Goal: Transaction & Acquisition: Book appointment/travel/reservation

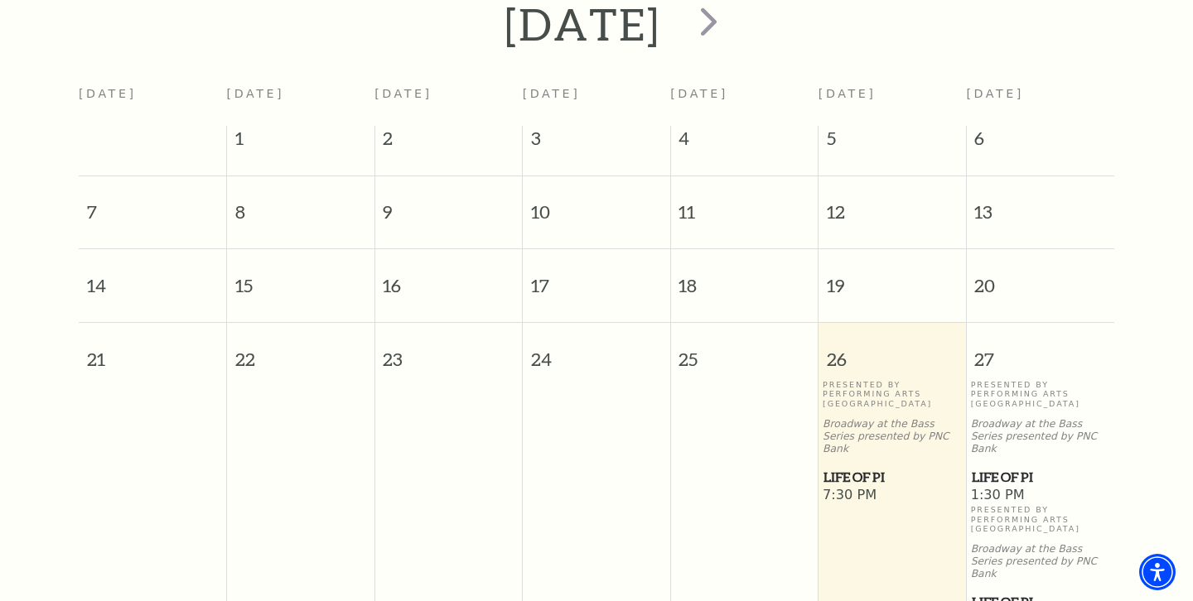
scroll to position [277, 0]
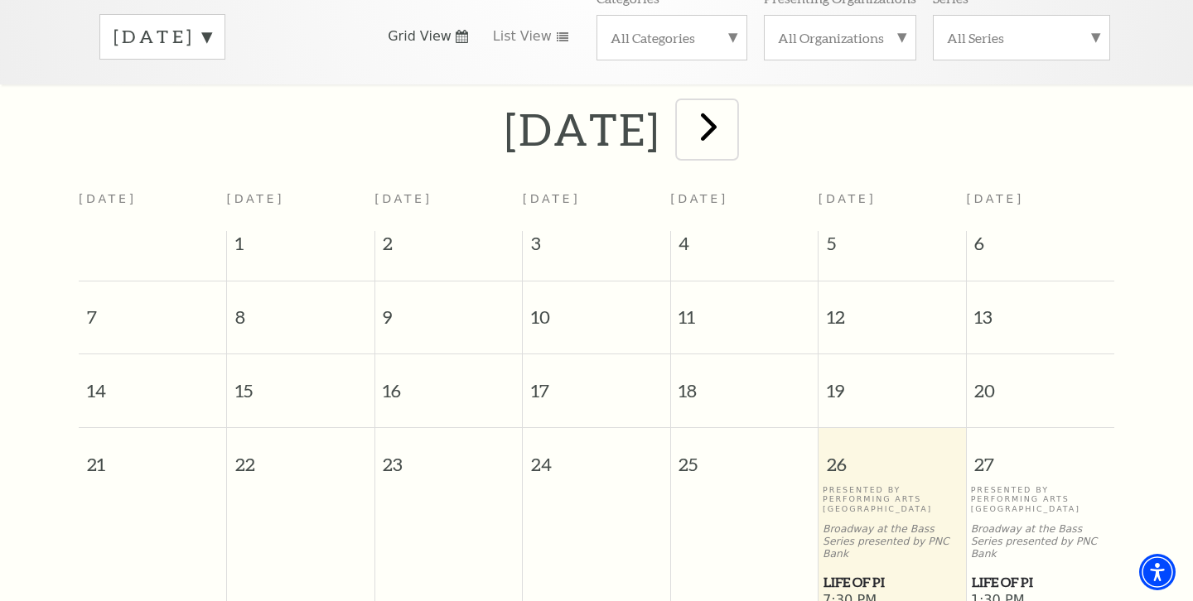
click at [732, 115] on span "next" at bounding box center [708, 126] width 47 height 47
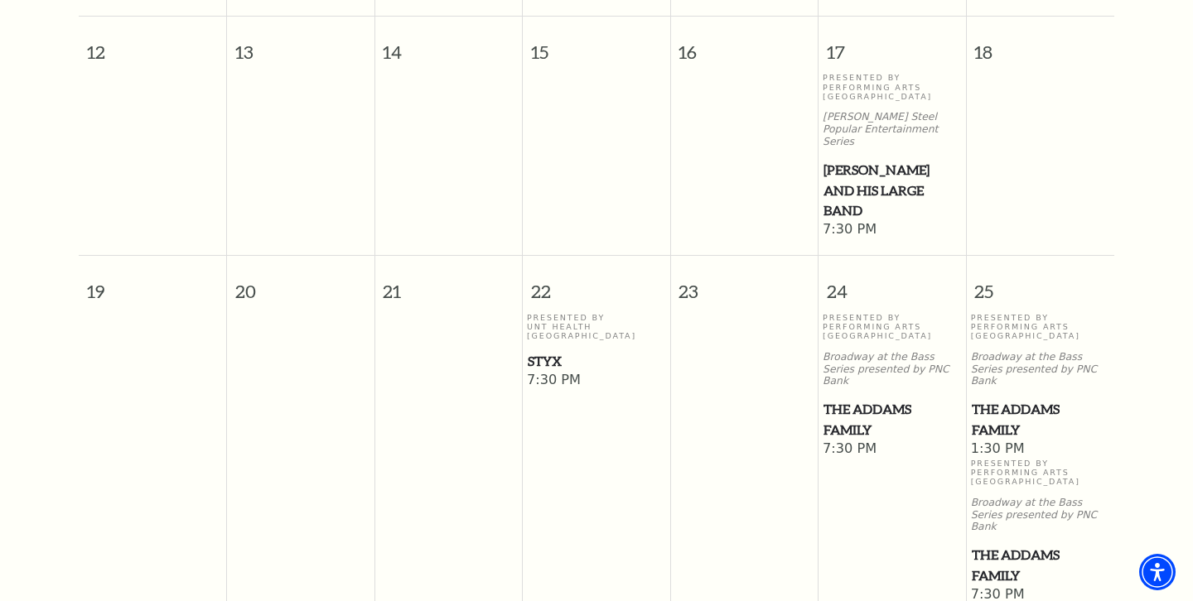
scroll to position [944, 0]
click at [552, 371] on span "7:30 PM" at bounding box center [596, 380] width 139 height 18
click at [542, 312] on p "Presented By UNT Health Fort Worth" at bounding box center [596, 326] width 139 height 28
click at [562, 350] on span "Styx" at bounding box center [596, 360] width 137 height 21
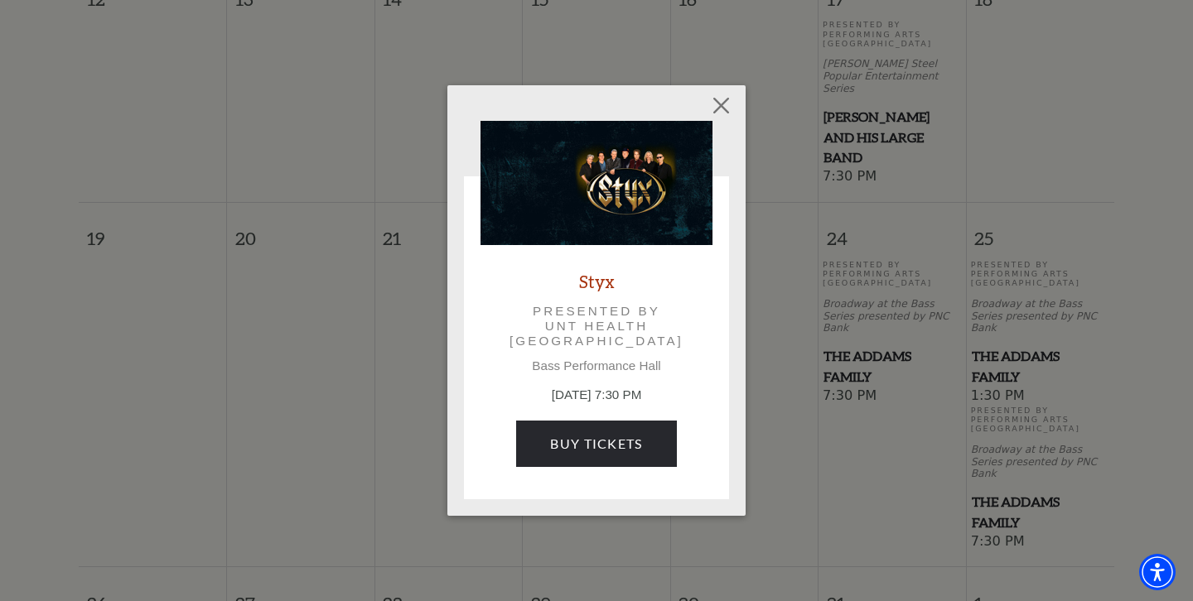
scroll to position [1035, 0]
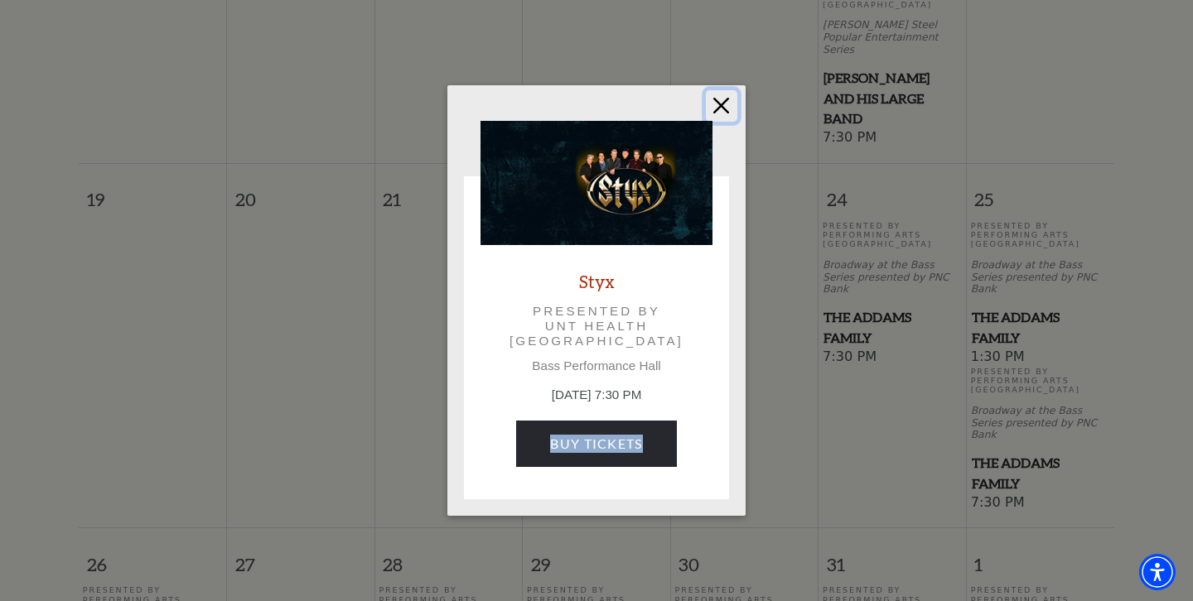
click at [722, 104] on button "Close" at bounding box center [721, 105] width 31 height 31
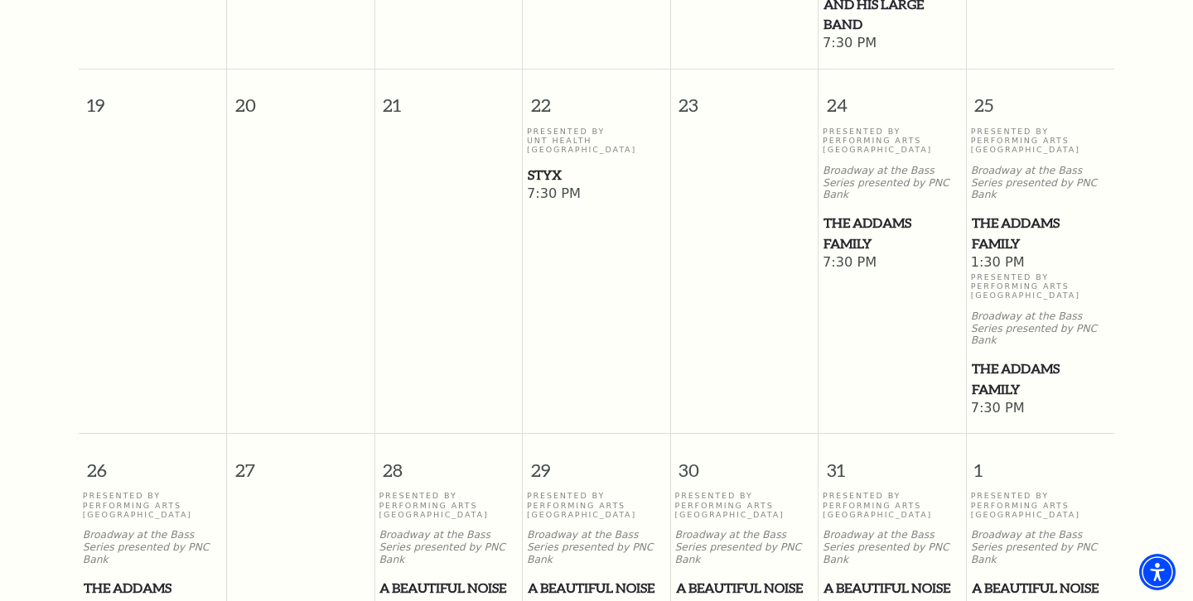
scroll to position [1132, 0]
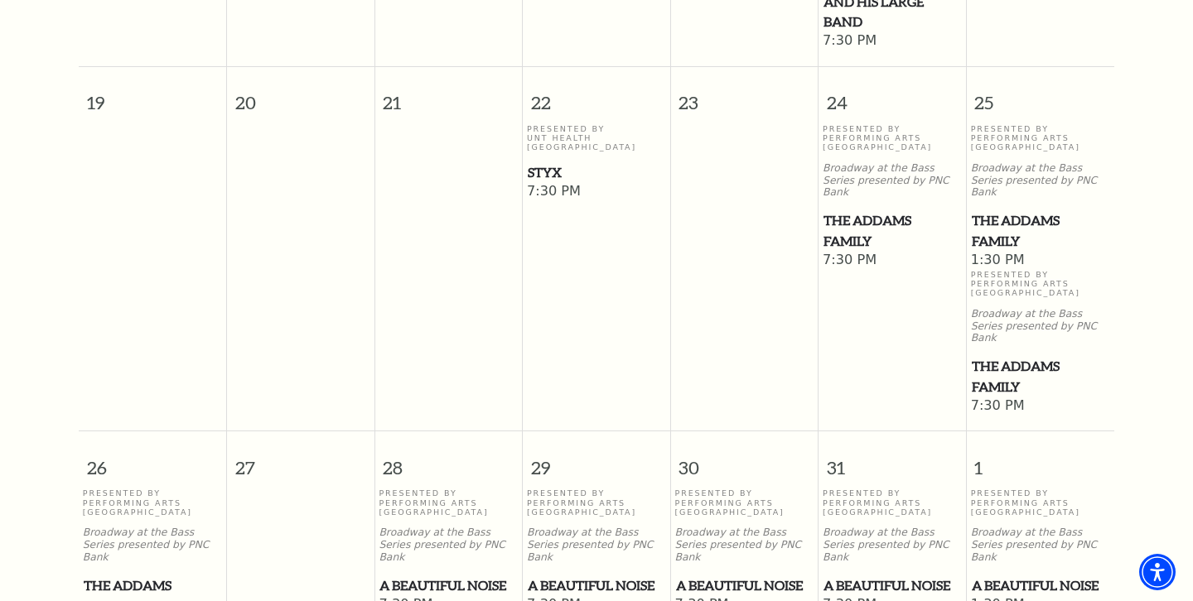
click at [443, 576] on span "A Beautiful Noise" at bounding box center [447, 586] width 137 height 21
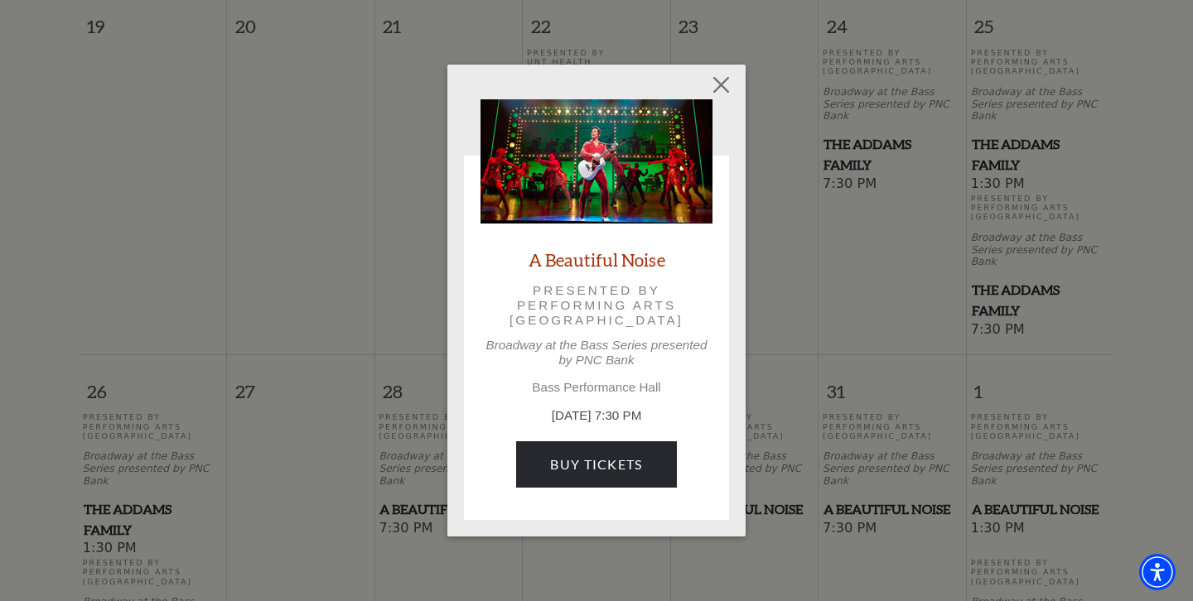
scroll to position [1213, 0]
click at [720, 89] on button "Close" at bounding box center [721, 84] width 31 height 31
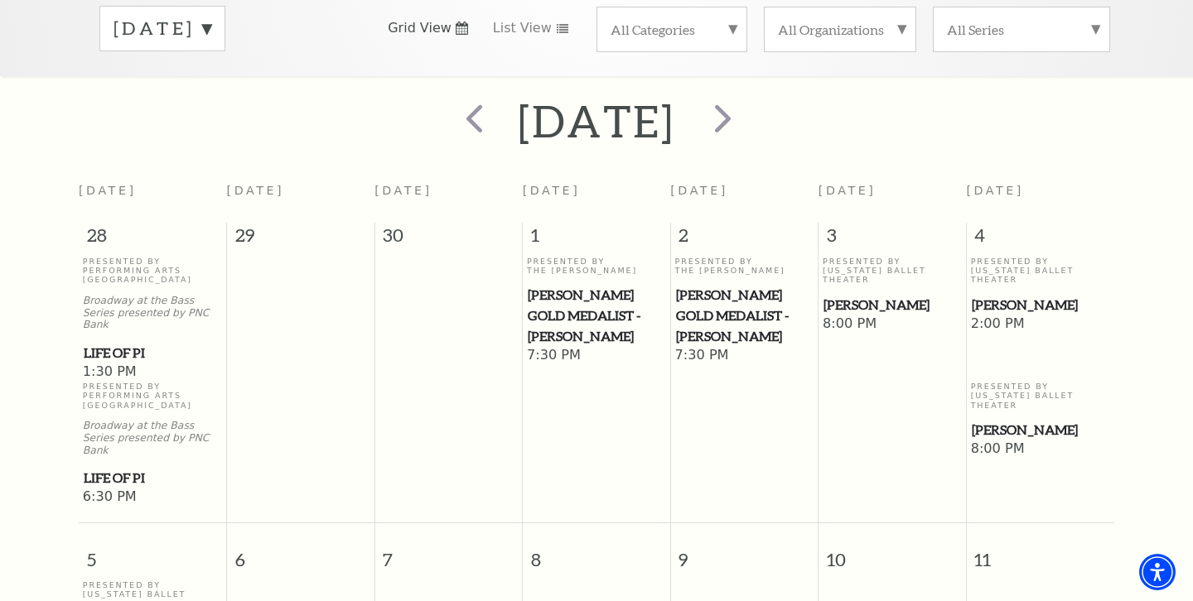
scroll to position [285, 0]
click at [746, 102] on span "next" at bounding box center [722, 118] width 47 height 47
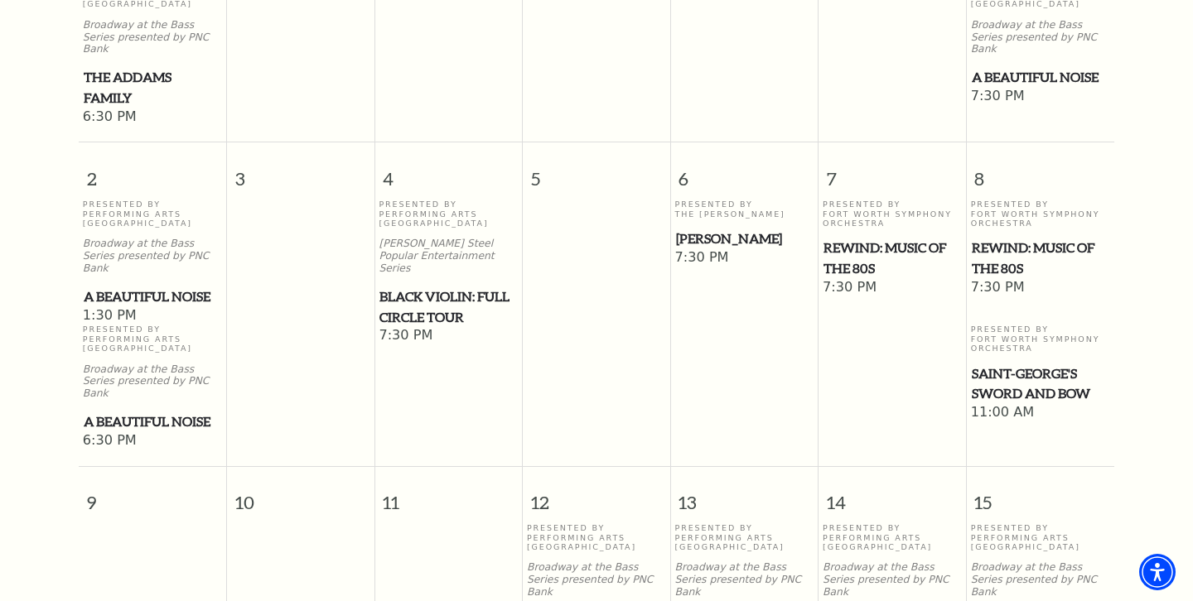
scroll to position [708, 0]
click at [743, 228] on span "[PERSON_NAME]" at bounding box center [744, 238] width 137 height 21
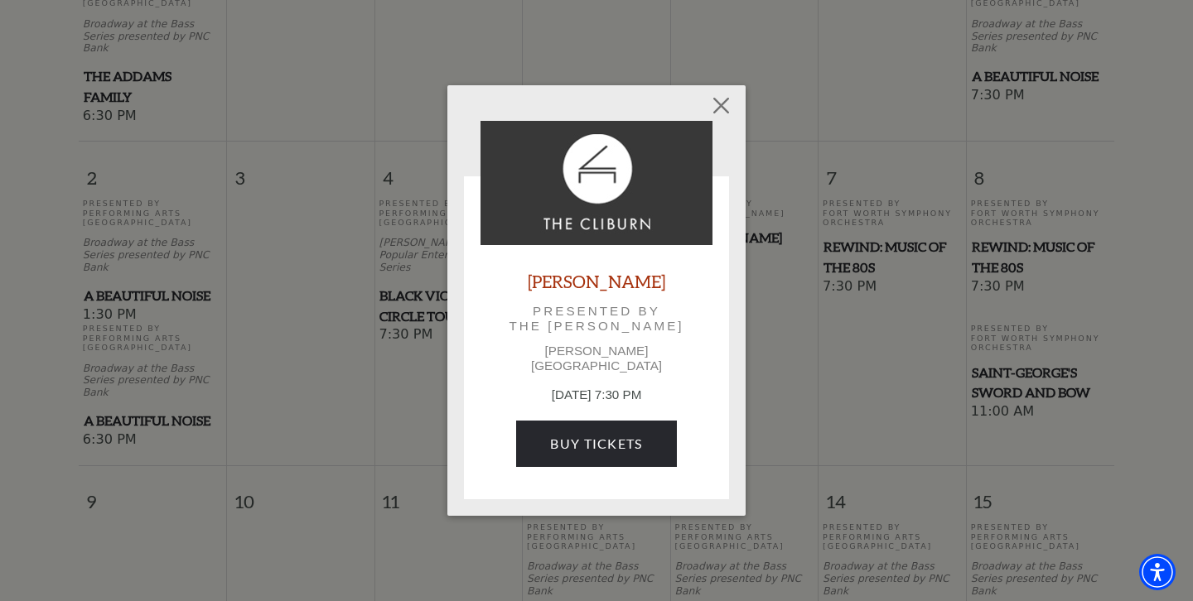
click at [600, 359] on p "[PERSON_NAME][GEOGRAPHIC_DATA]" at bounding box center [596, 359] width 232 height 30
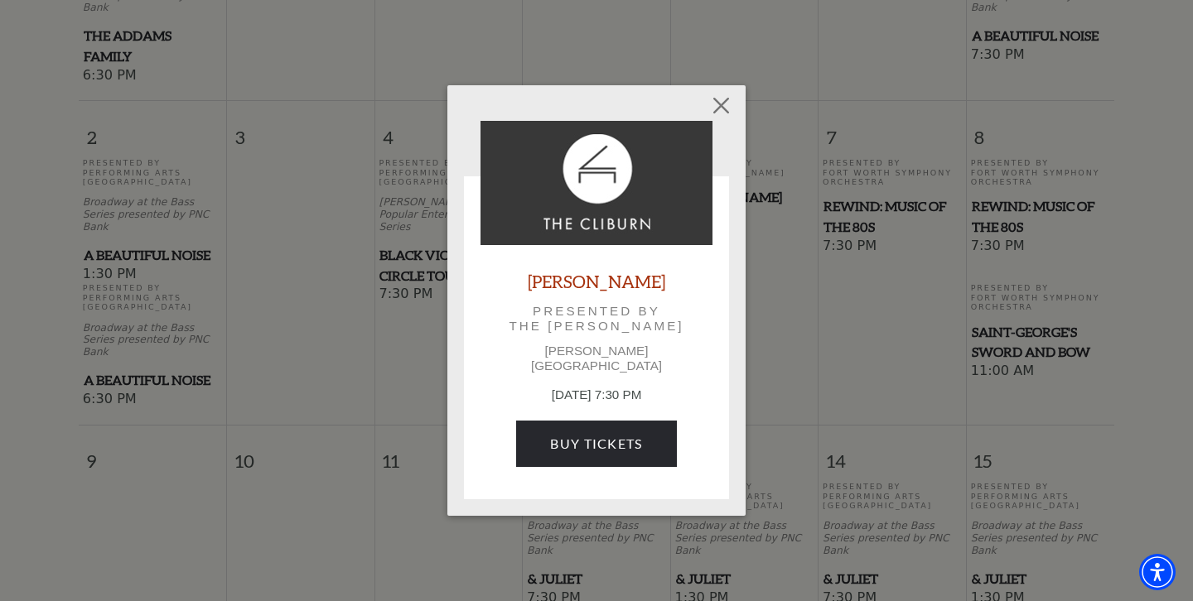
scroll to position [750, 0]
click at [721, 118] on button "Close" at bounding box center [721, 105] width 31 height 31
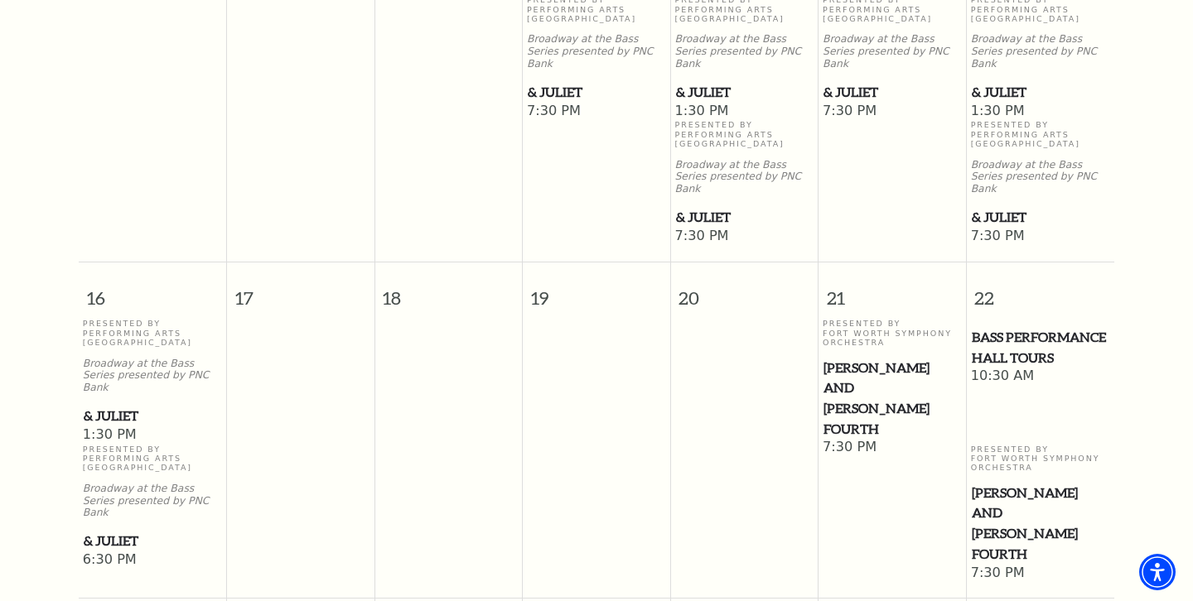
scroll to position [1237, 0]
click at [108, 404] on span "& Juliet" at bounding box center [153, 414] width 138 height 21
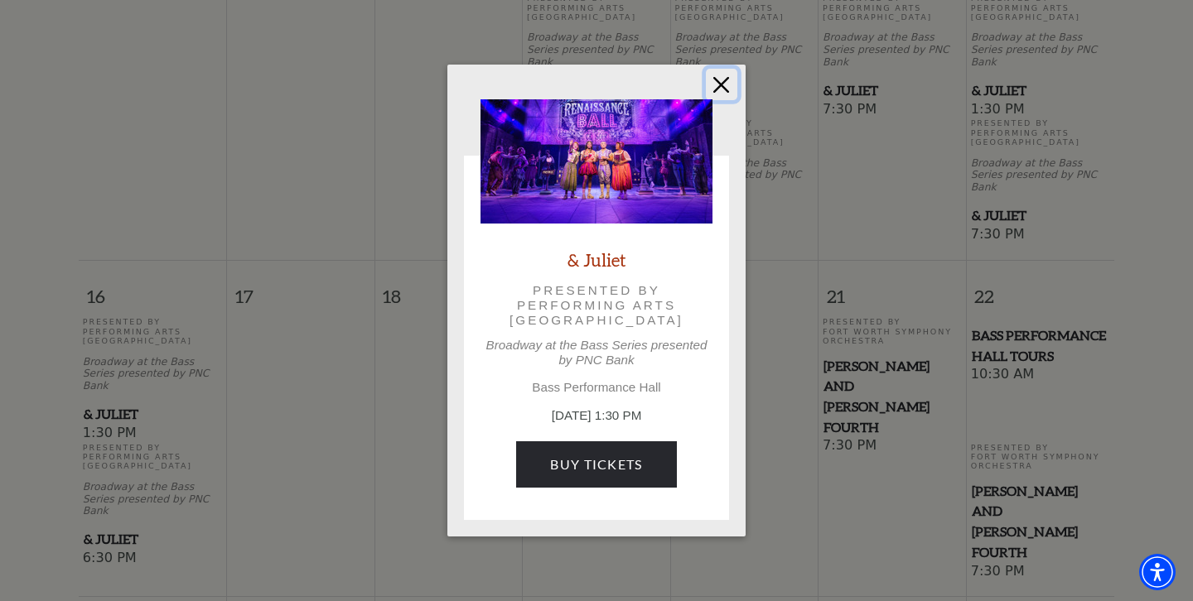
click at [725, 84] on button "Close" at bounding box center [721, 84] width 31 height 31
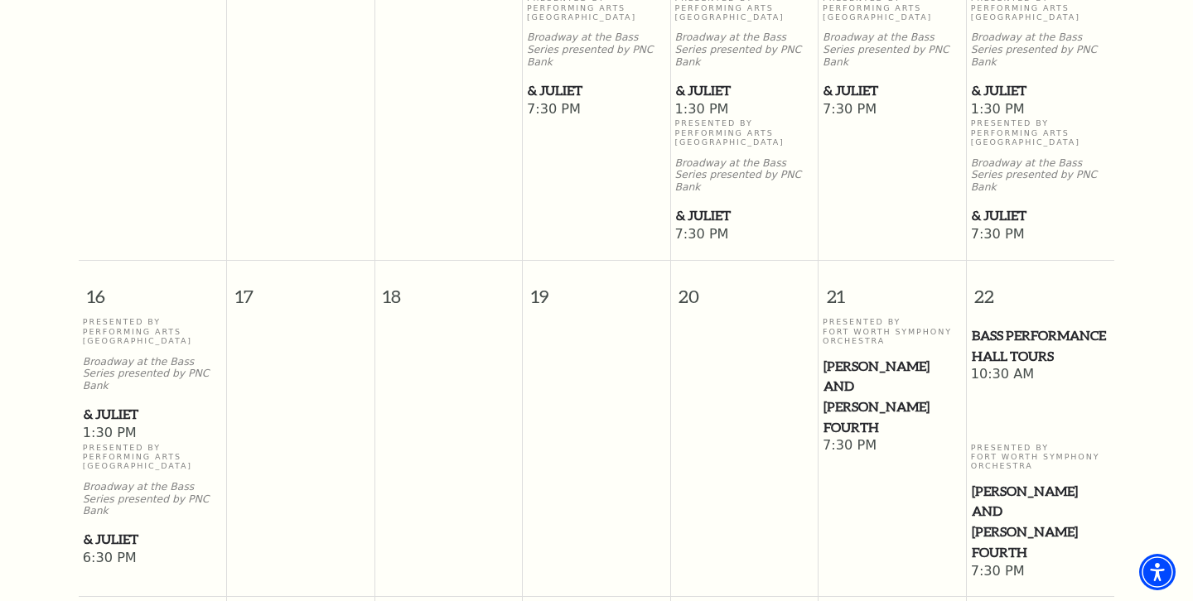
click at [105, 550] on span "6:30 PM" at bounding box center [153, 559] width 140 height 18
click at [123, 529] on span "& Juliet" at bounding box center [153, 539] width 138 height 21
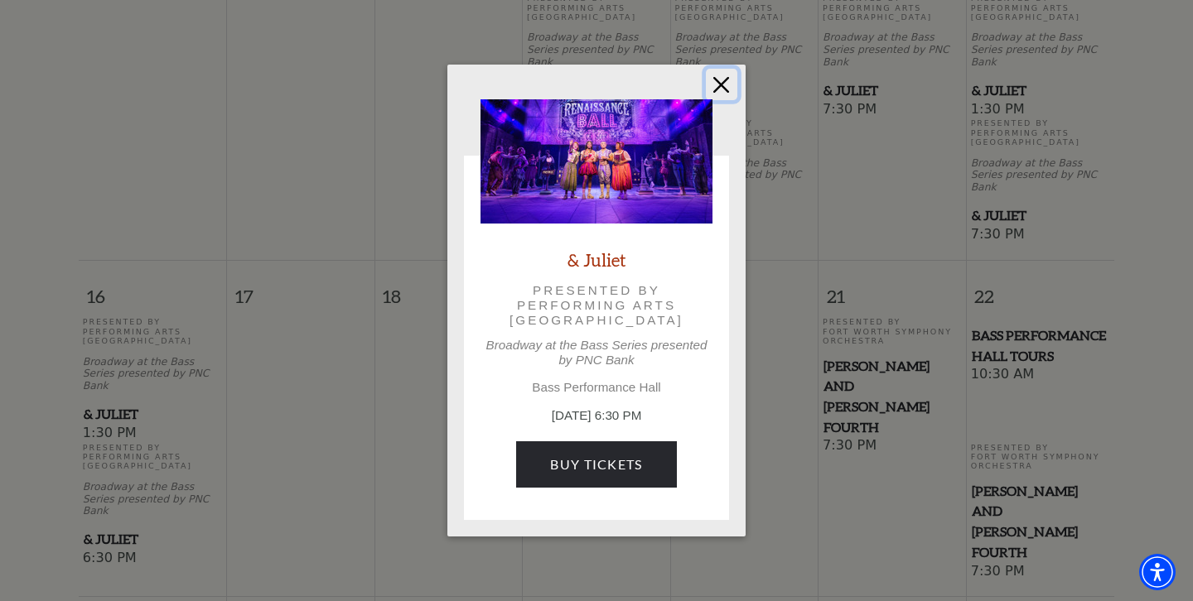
click at [722, 84] on button "Close" at bounding box center [721, 84] width 31 height 31
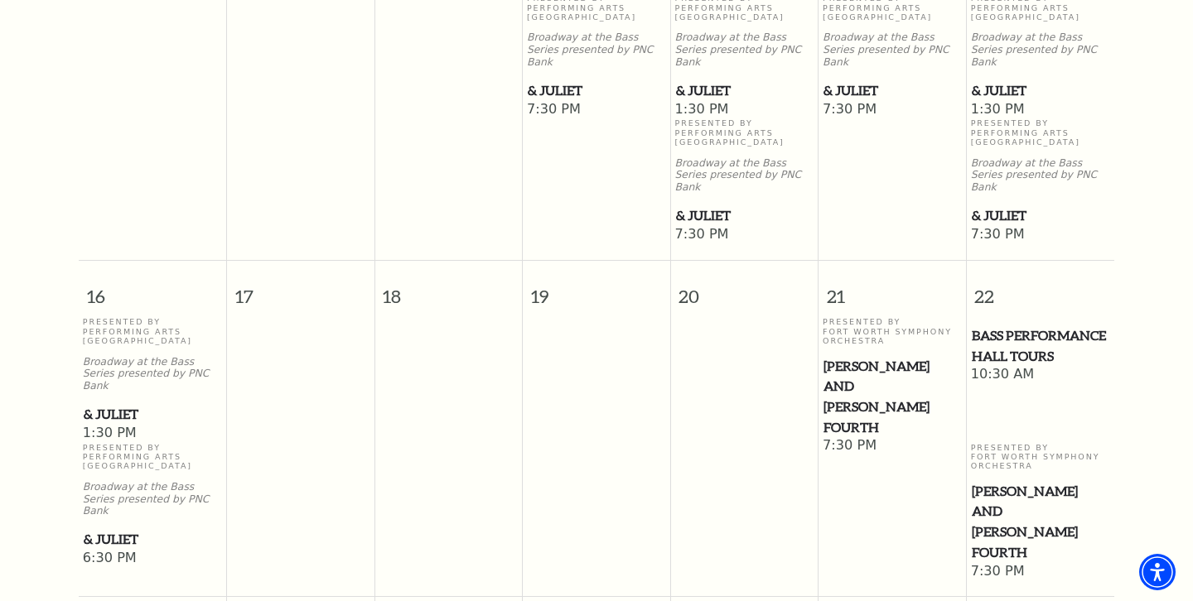
click at [897, 356] on span "[PERSON_NAME] and [PERSON_NAME] Fourth" at bounding box center [891, 397] width 137 height 82
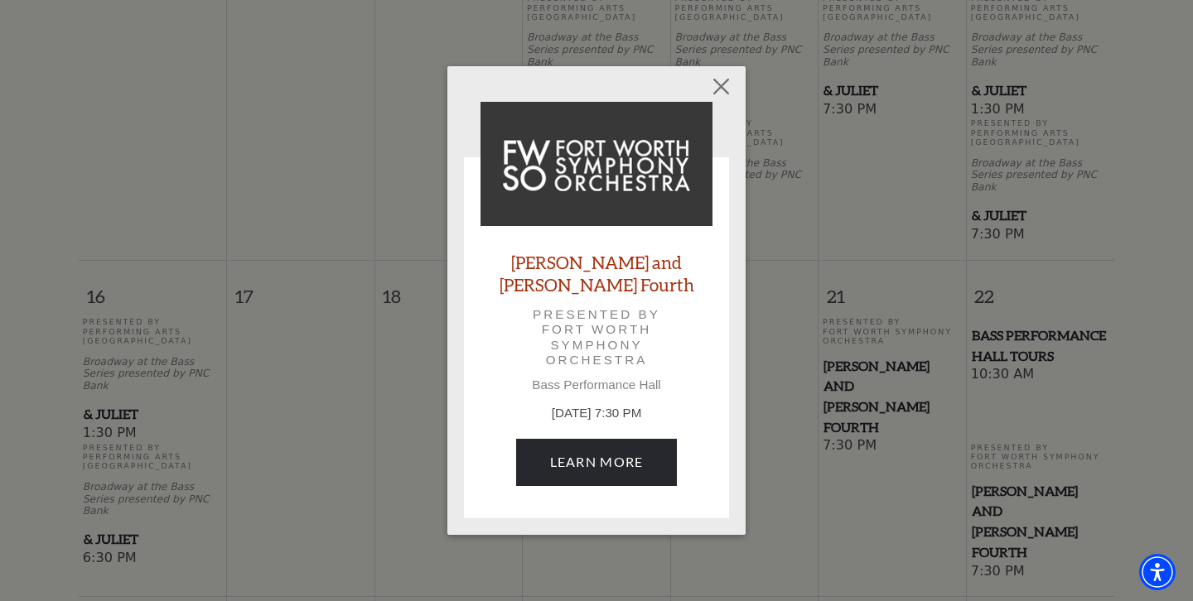
click at [681, 404] on p "November 21, 7:30 PM" at bounding box center [596, 413] width 232 height 19
click at [724, 94] on button "Close" at bounding box center [721, 86] width 31 height 31
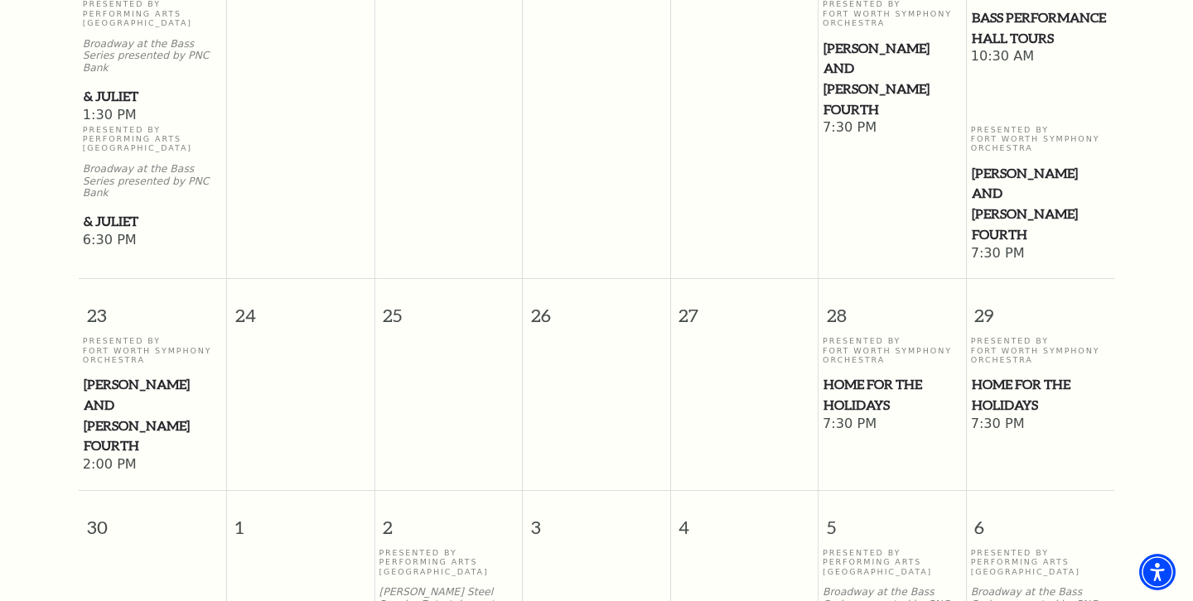
scroll to position [1552, 0]
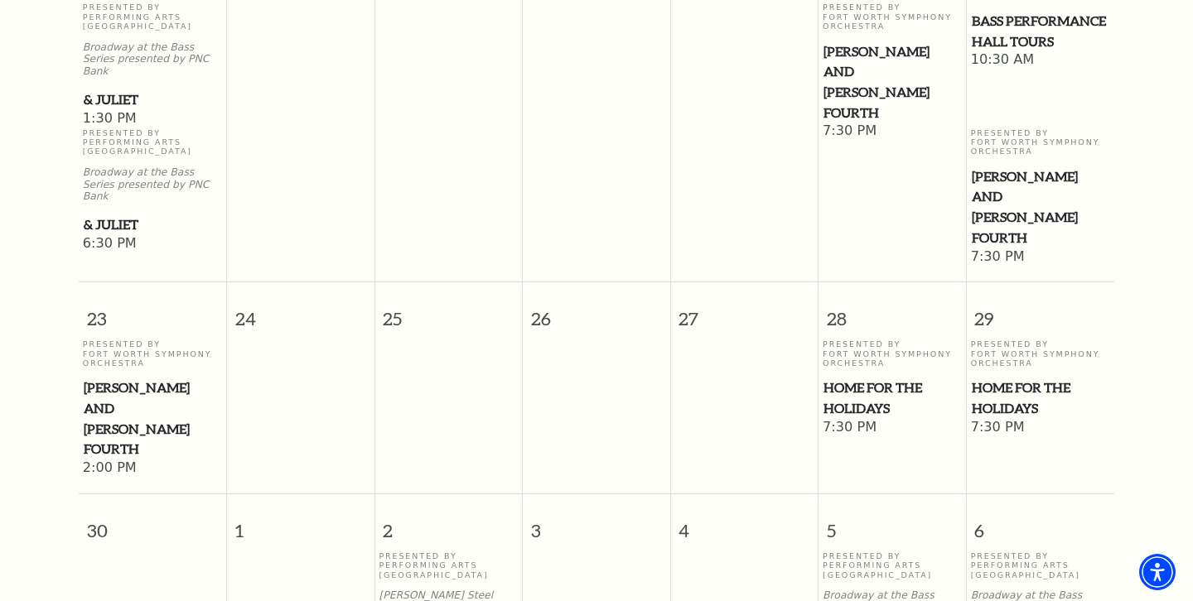
click at [882, 378] on span "Home for the Holidays" at bounding box center [891, 398] width 137 height 41
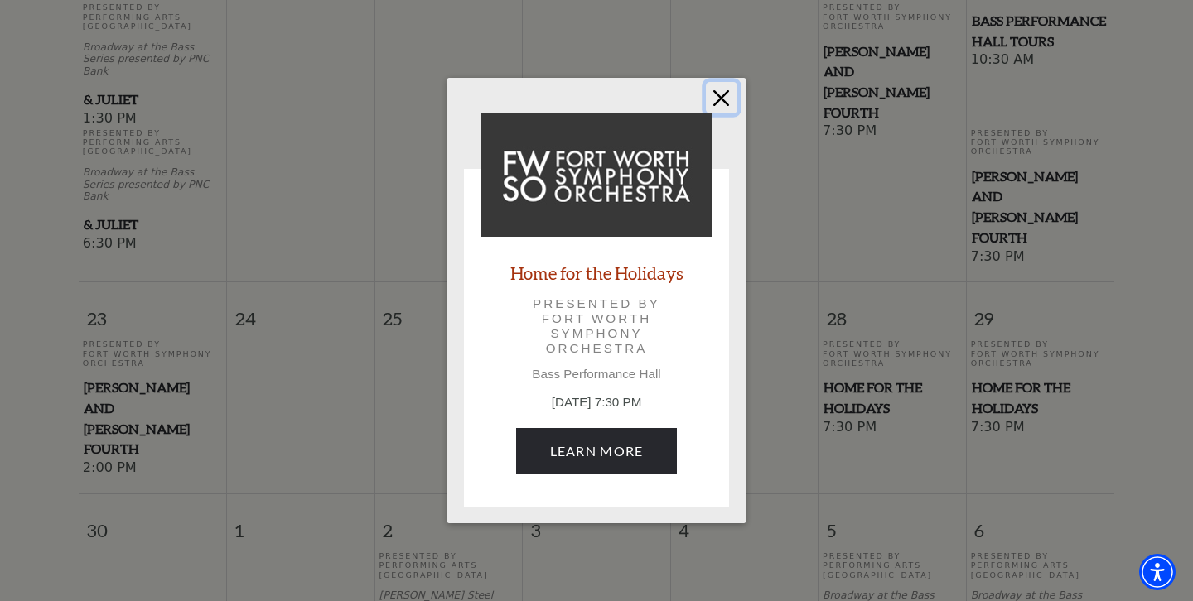
click at [721, 101] on button "Close" at bounding box center [721, 97] width 31 height 31
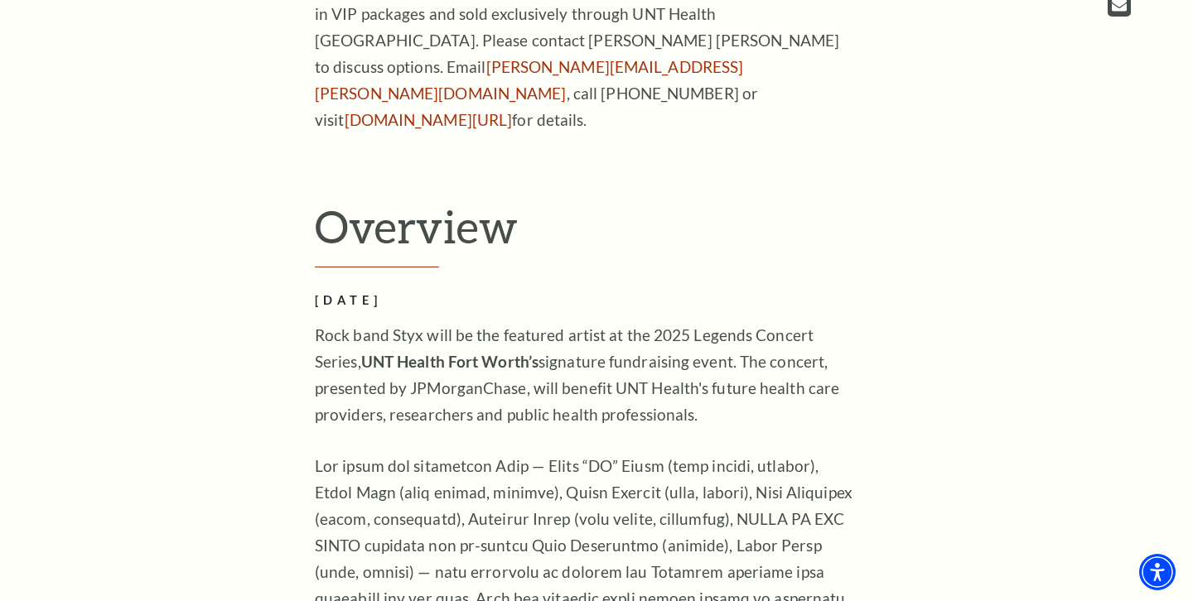
scroll to position [1010, 0]
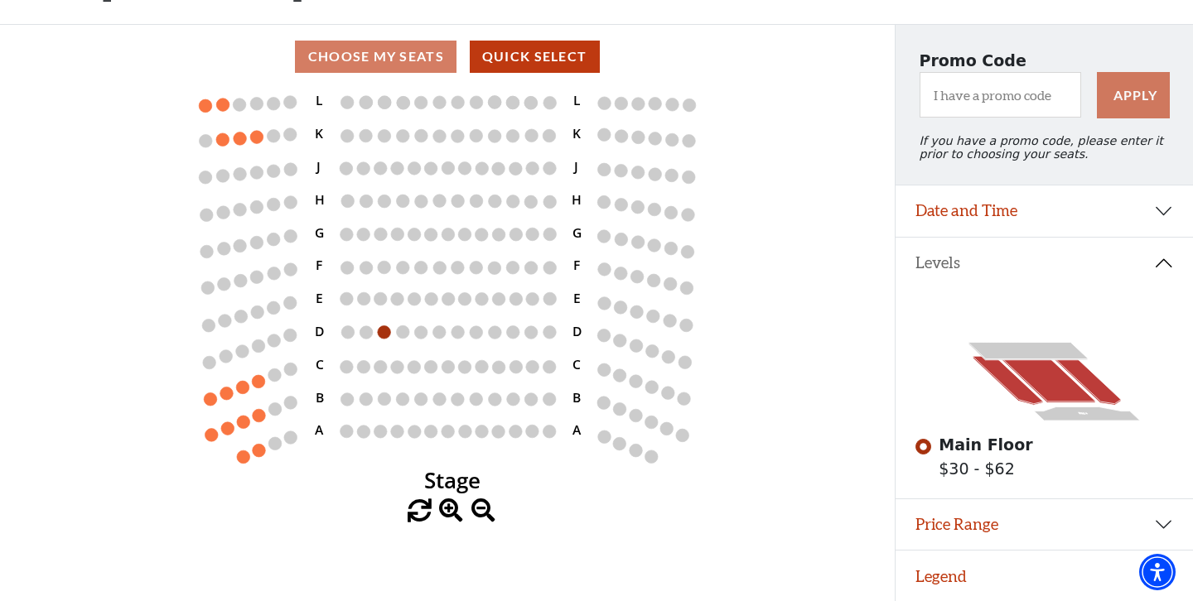
scroll to position [116, 0]
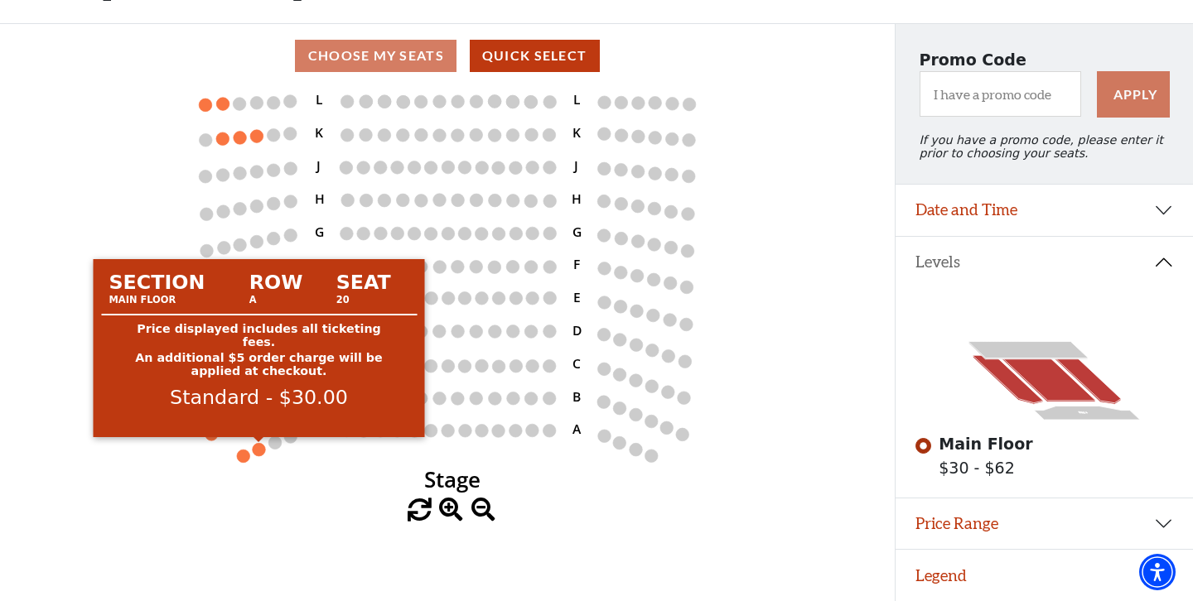
click at [261, 446] on circle at bounding box center [259, 449] width 13 height 13
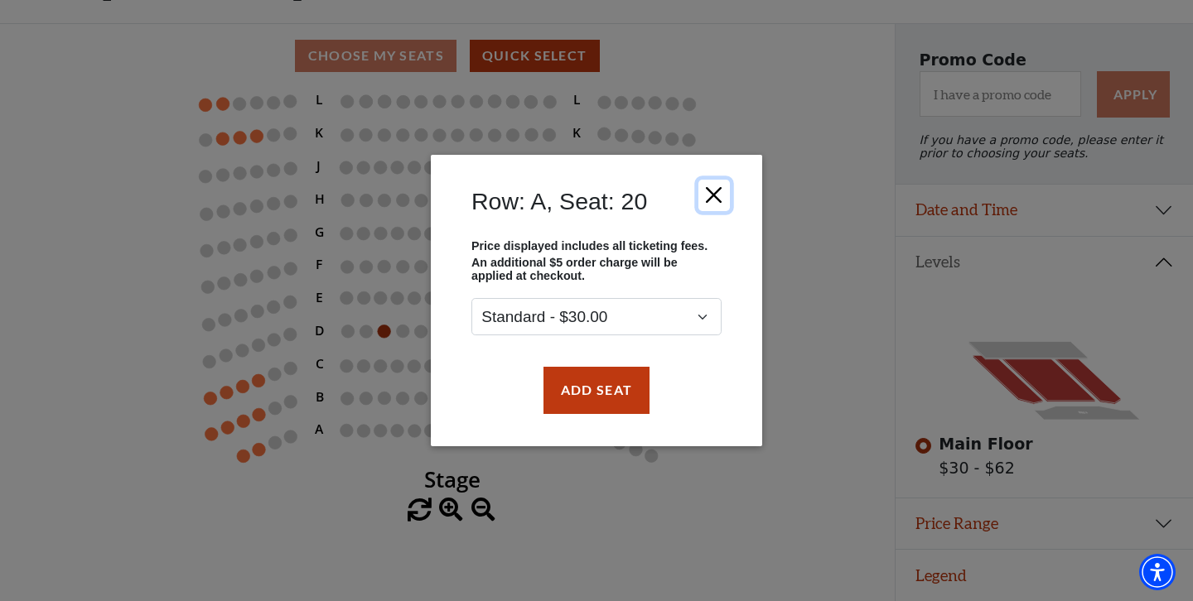
click at [712, 194] on button "Close" at bounding box center [713, 195] width 31 height 31
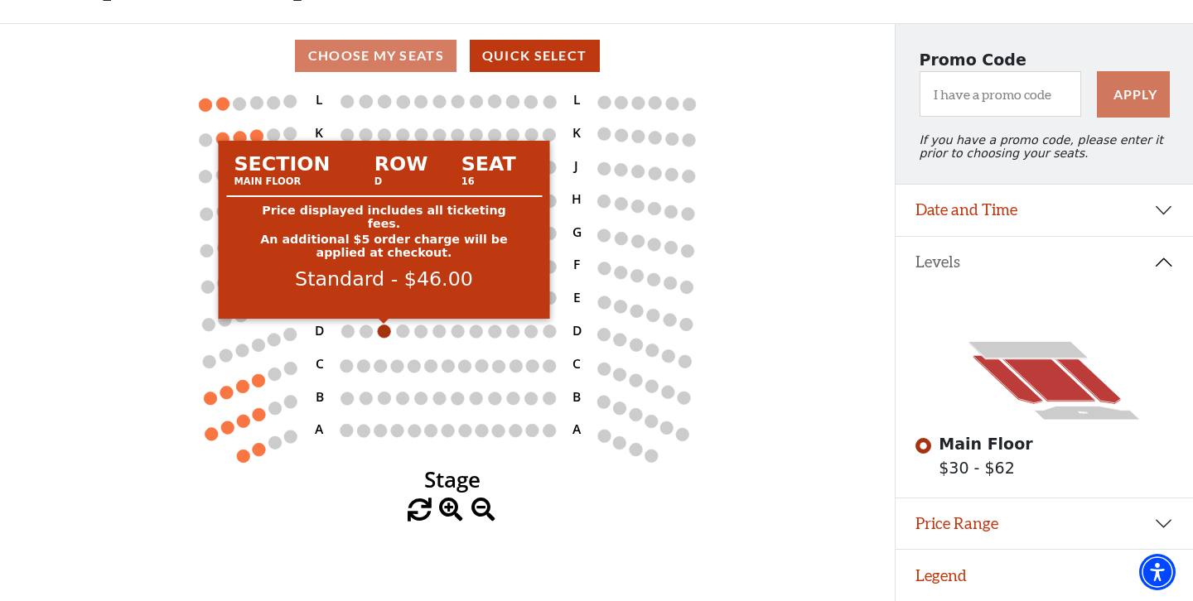
click at [384, 329] on circle at bounding box center [384, 331] width 13 height 13
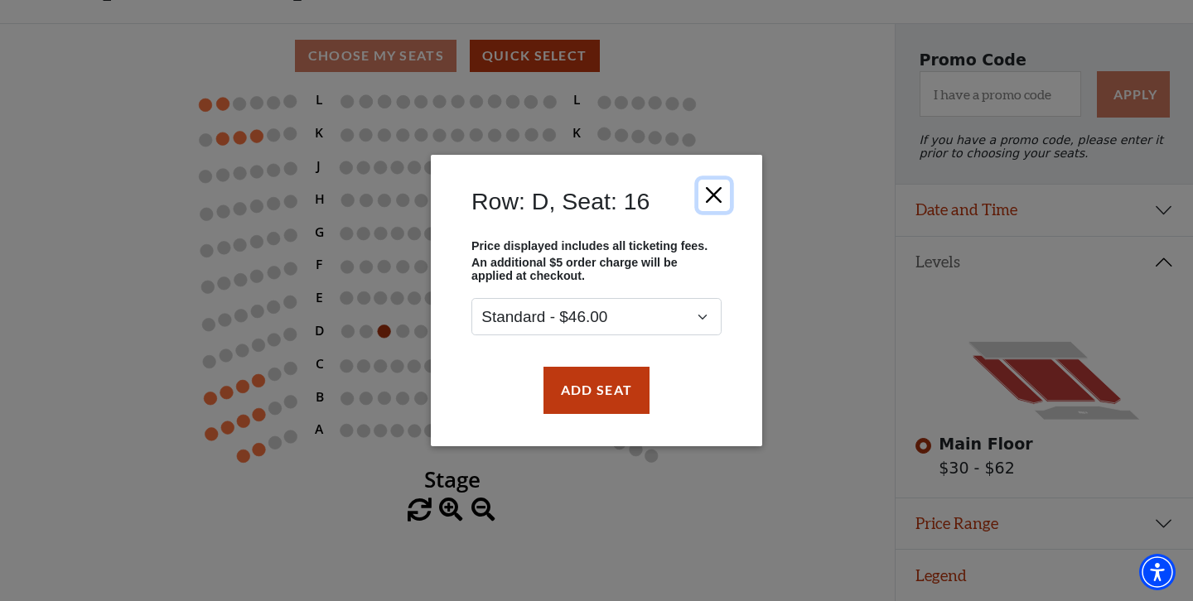
click at [718, 197] on button "Close" at bounding box center [713, 195] width 31 height 31
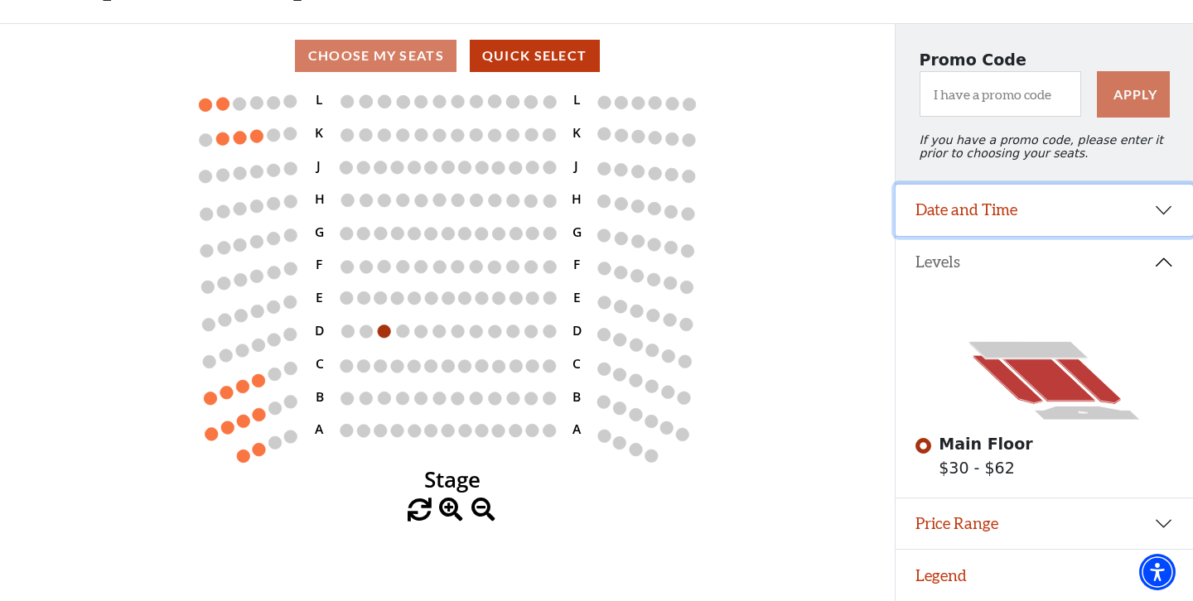
click at [1170, 212] on button "Date and Time" at bounding box center [1043, 210] width 297 height 51
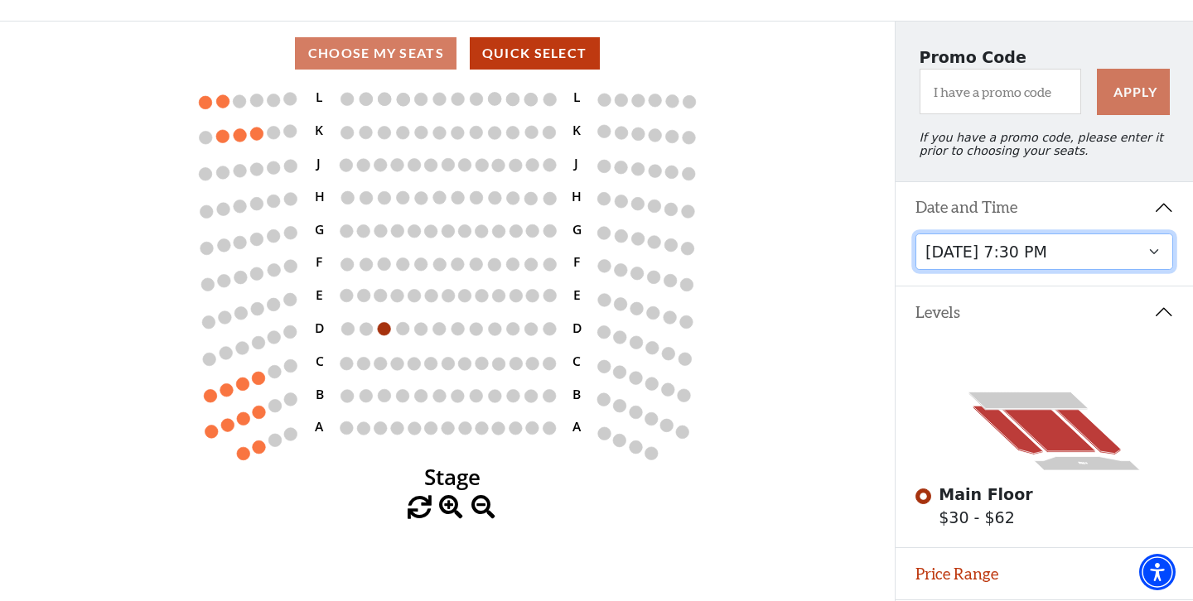
click at [1031, 260] on select "Thursday, November 6 at 7:30 PM" at bounding box center [1044, 252] width 258 height 37
click at [915, 235] on select "Thursday, November 6 at 7:30 PM" at bounding box center [1044, 252] width 258 height 37
click at [877, 242] on div "Current Level Main Floor Click on a level below to open the Select Your Own Sea…" at bounding box center [447, 302] width 895 height 435
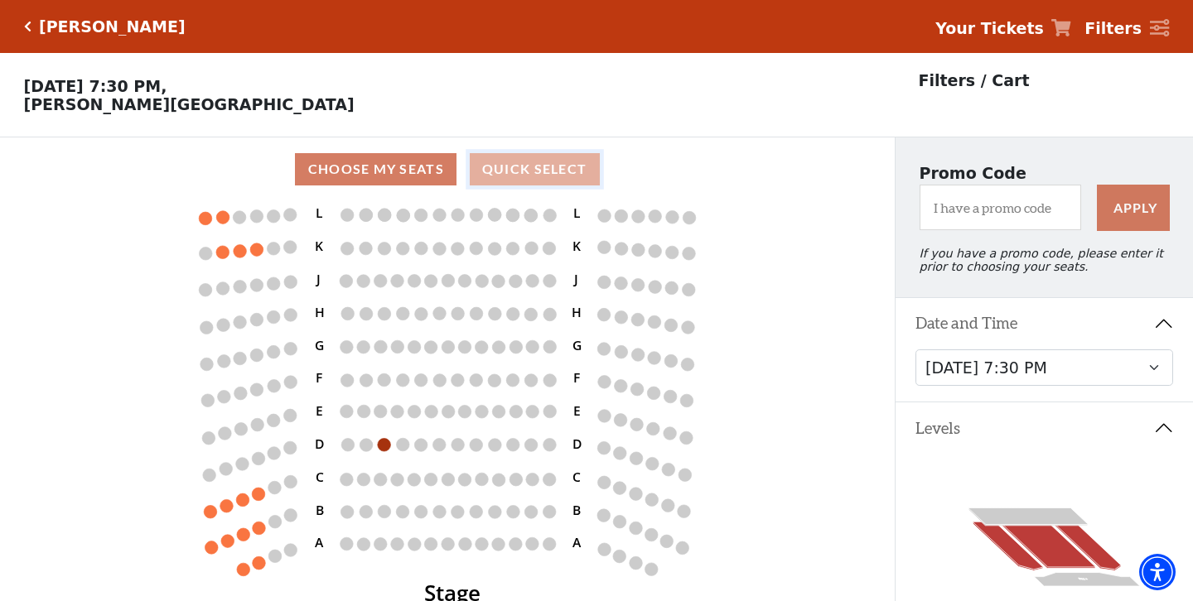
click at [543, 175] on button "Quick Select" at bounding box center [535, 169] width 130 height 32
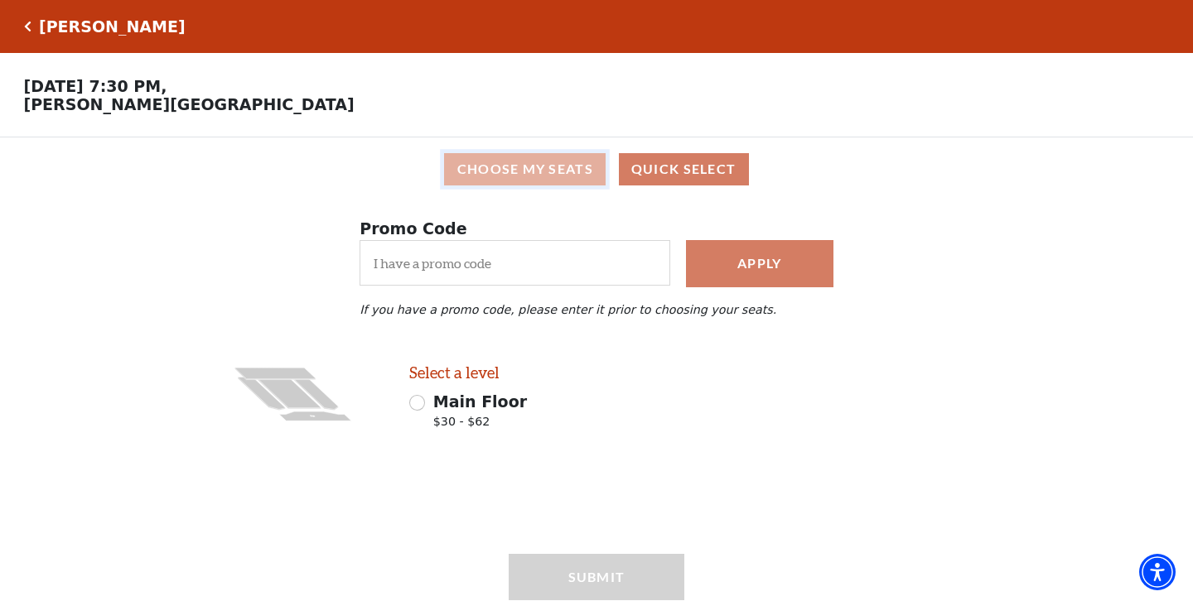
click at [514, 170] on button "Choose My Seats" at bounding box center [525, 169] width 162 height 32
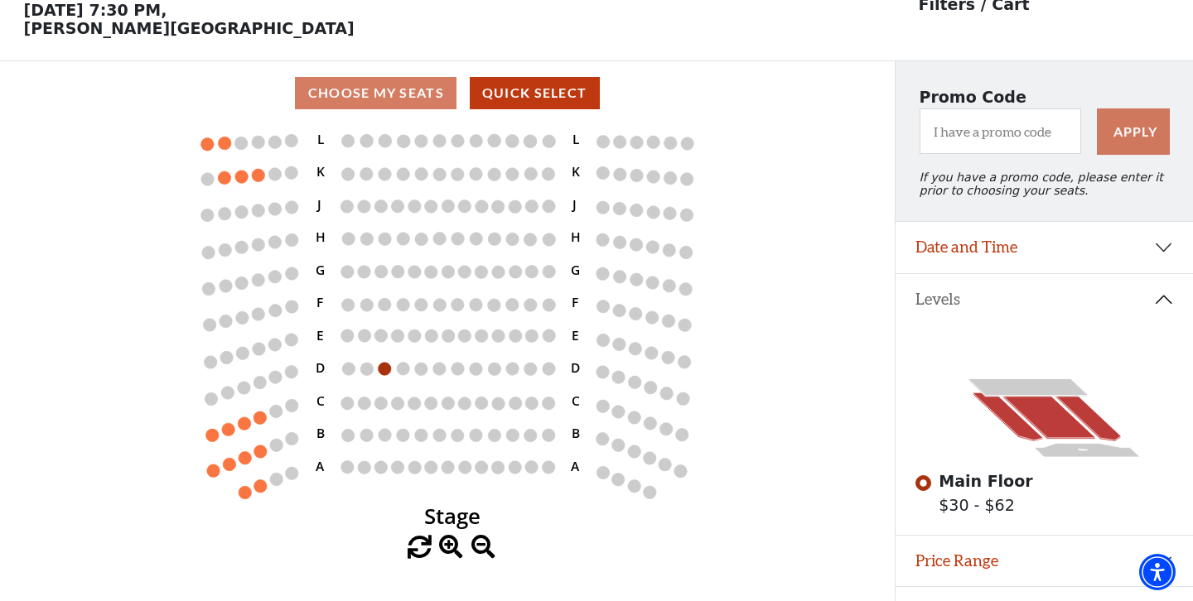
scroll to position [116, 0]
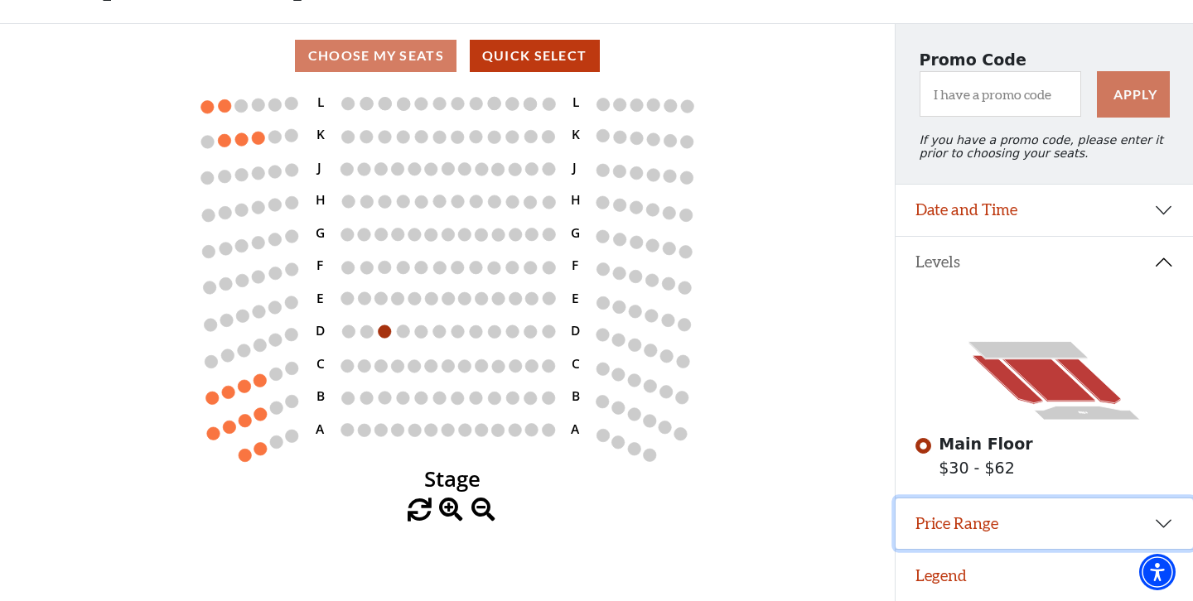
click at [1082, 518] on button "Price Range" at bounding box center [1043, 524] width 297 height 51
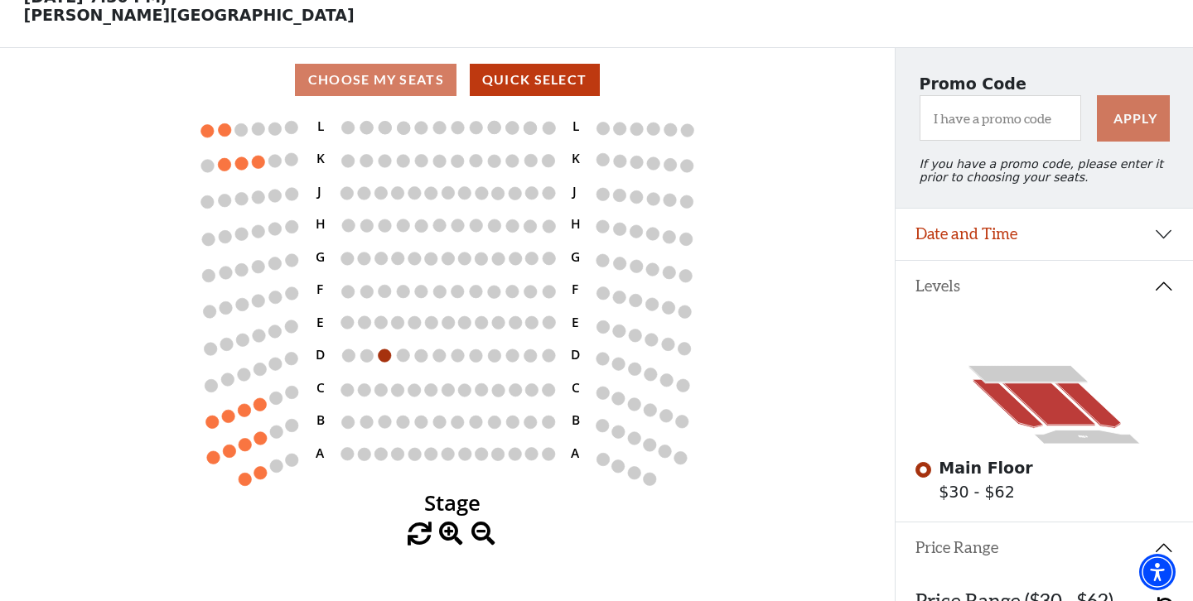
scroll to position [0, 0]
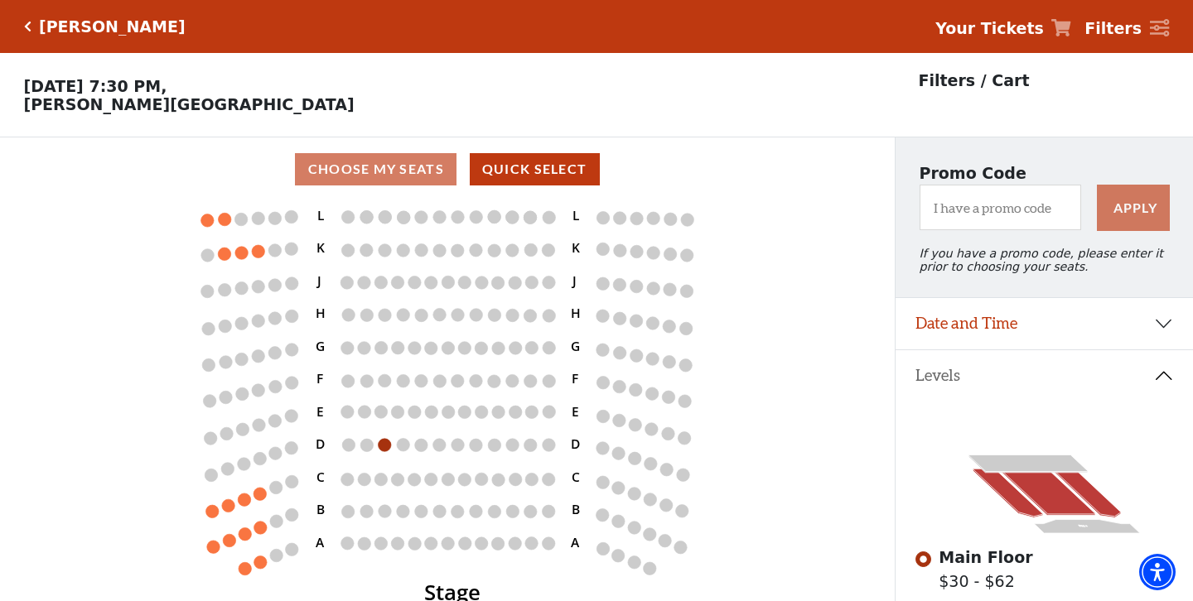
click at [101, 28] on h5 "Beatrice Rana" at bounding box center [112, 26] width 147 height 19
click at [24, 25] on icon "Click here to go back to filters" at bounding box center [27, 27] width 7 height 12
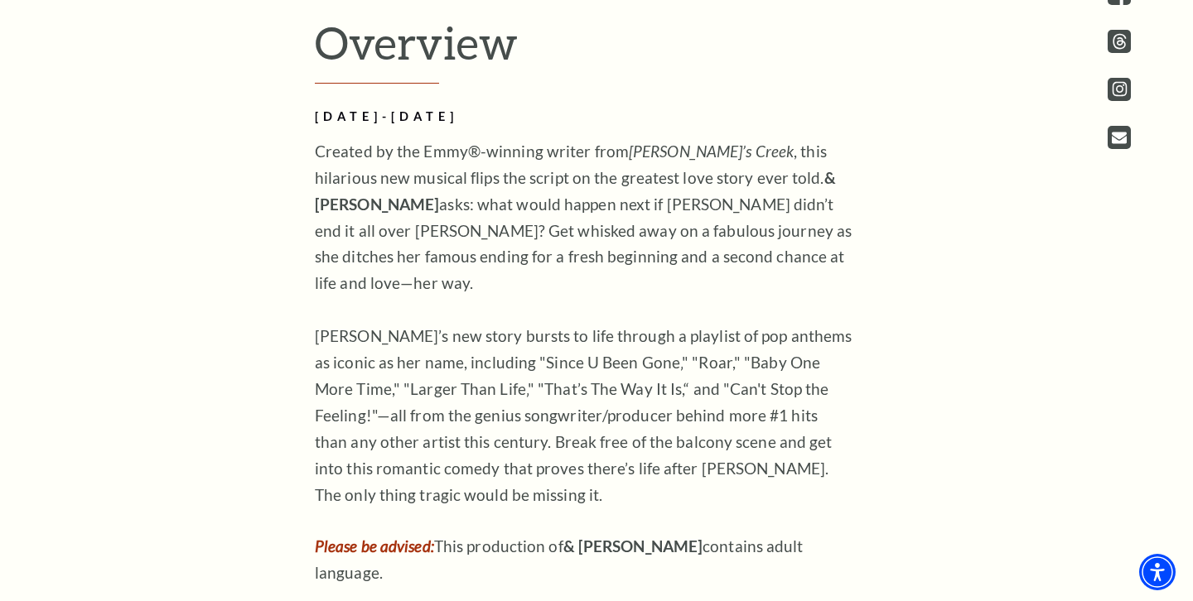
scroll to position [1098, 0]
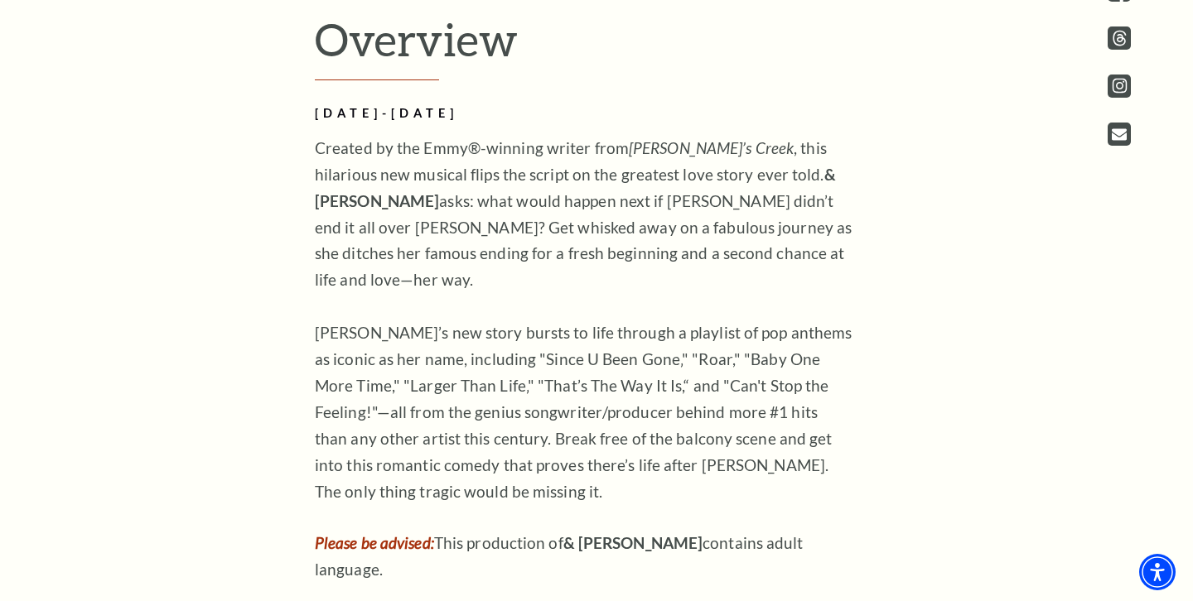
click at [646, 157] on em "[PERSON_NAME]’s Creek" at bounding box center [711, 147] width 165 height 19
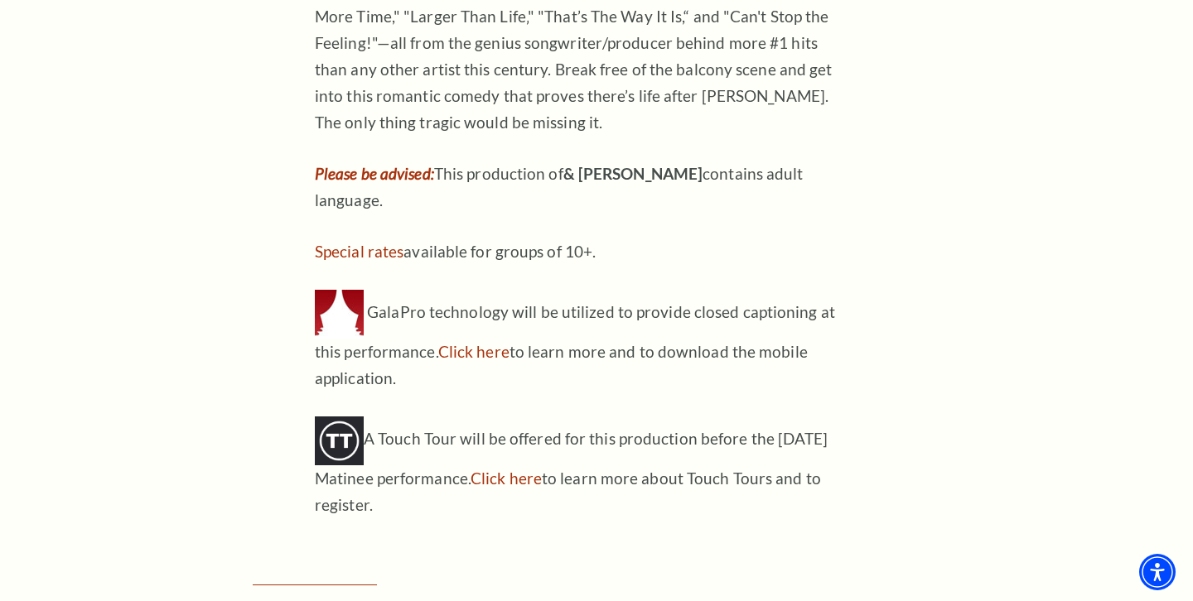
scroll to position [1472, 0]
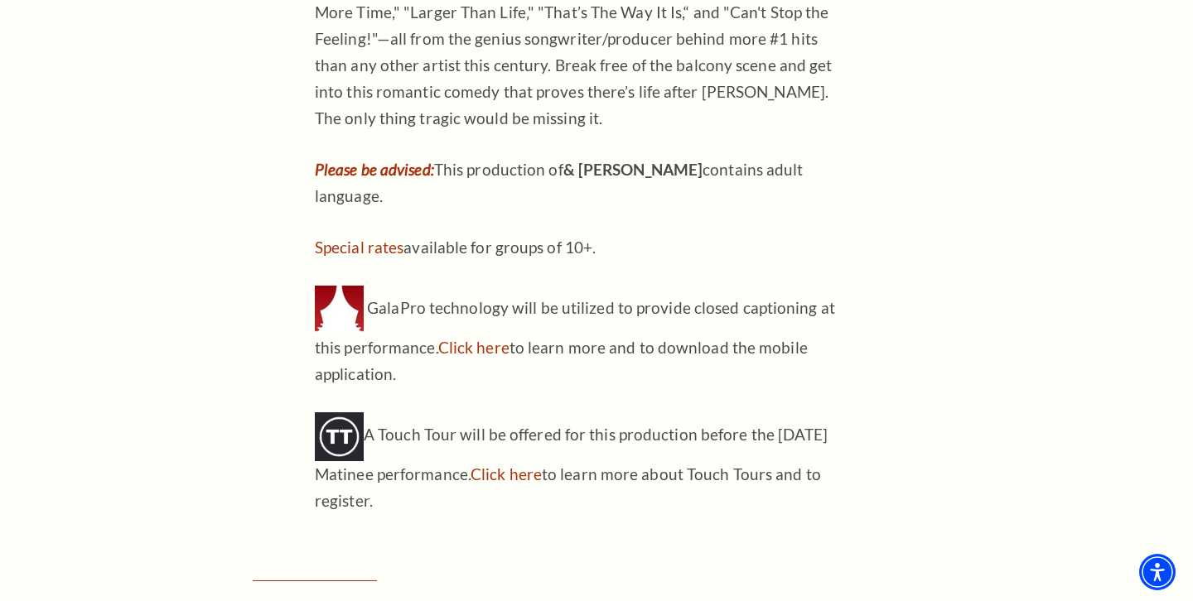
click at [534, 234] on p "Special rates available for groups of 10+." at bounding box center [584, 247] width 538 height 27
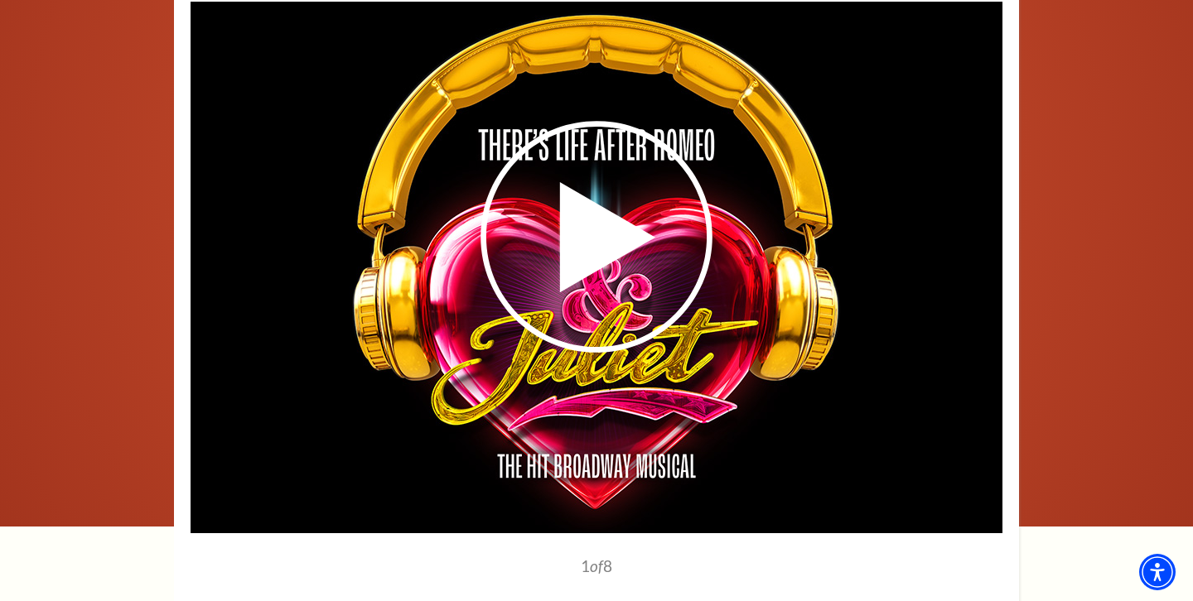
scroll to position [2498, 0]
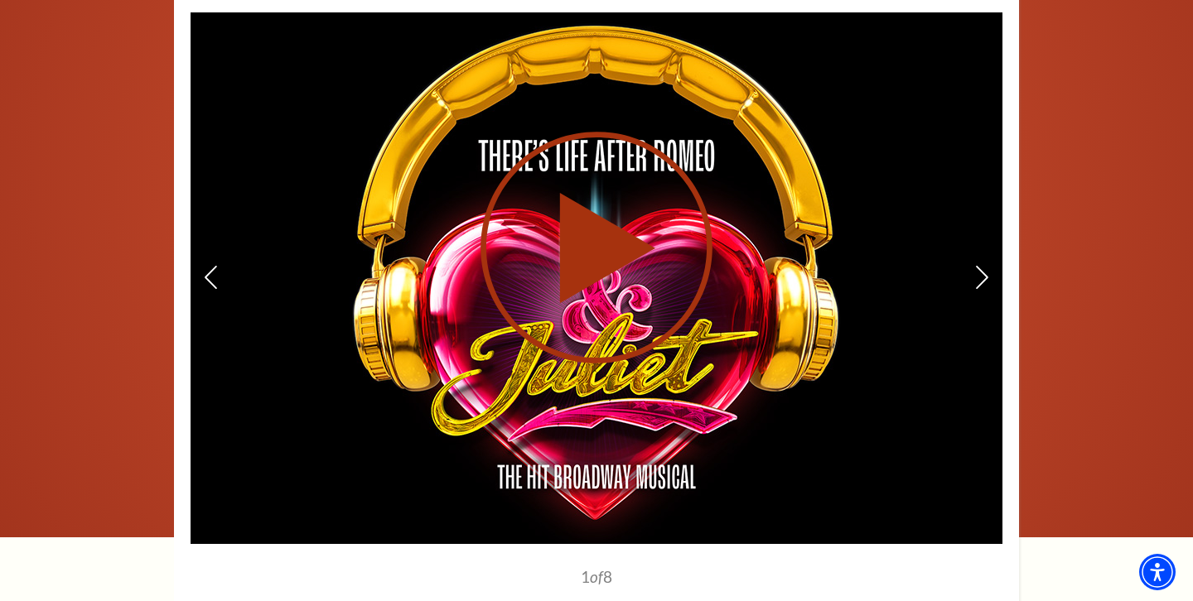
click at [605, 210] on use at bounding box center [596, 249] width 232 height 232
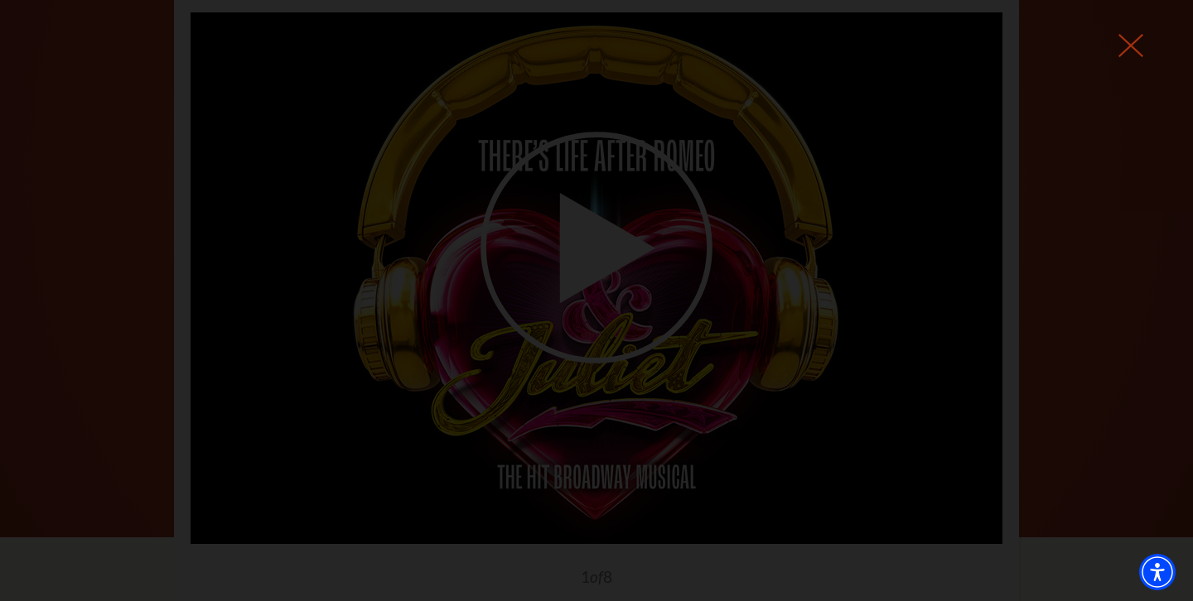
click at [1132, 45] on use at bounding box center [1130, 45] width 25 height 23
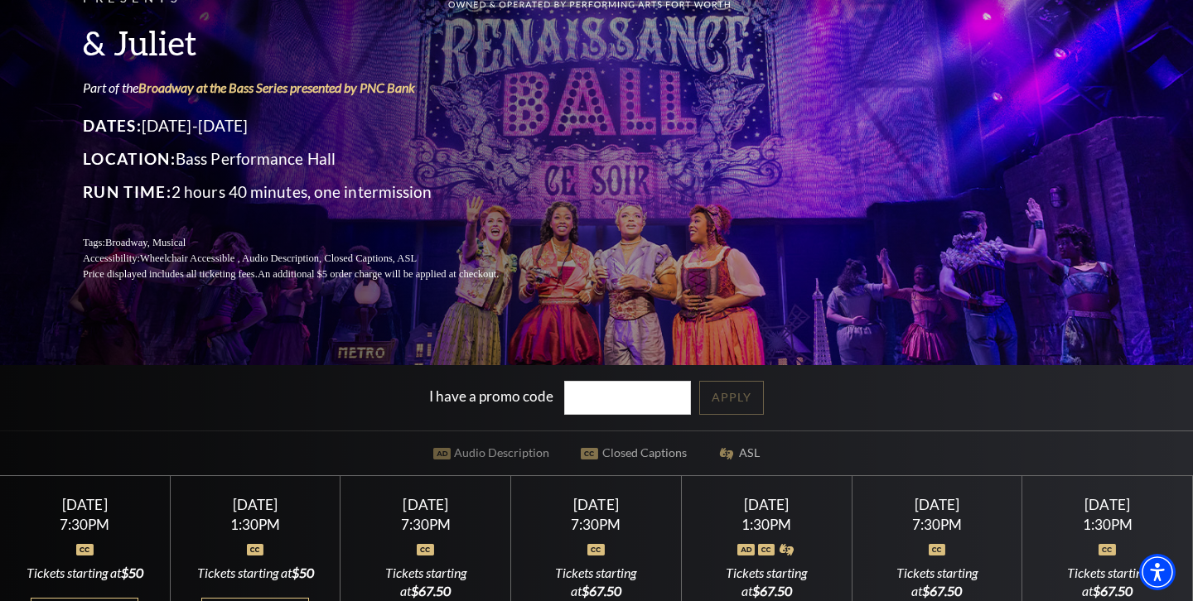
scroll to position [0, 0]
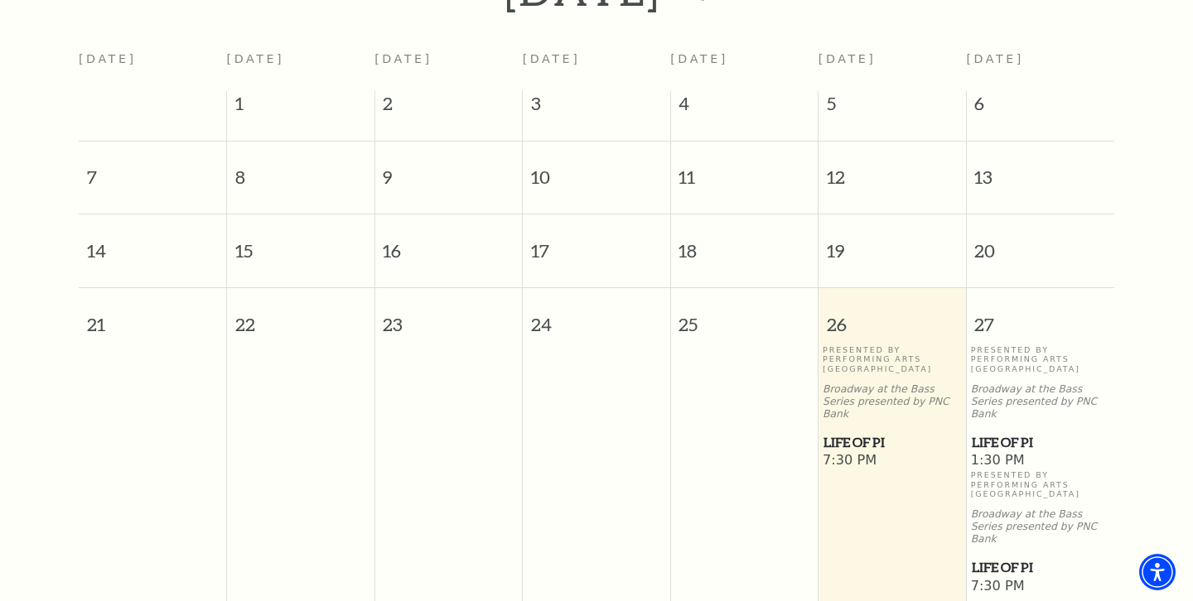
scroll to position [299, 0]
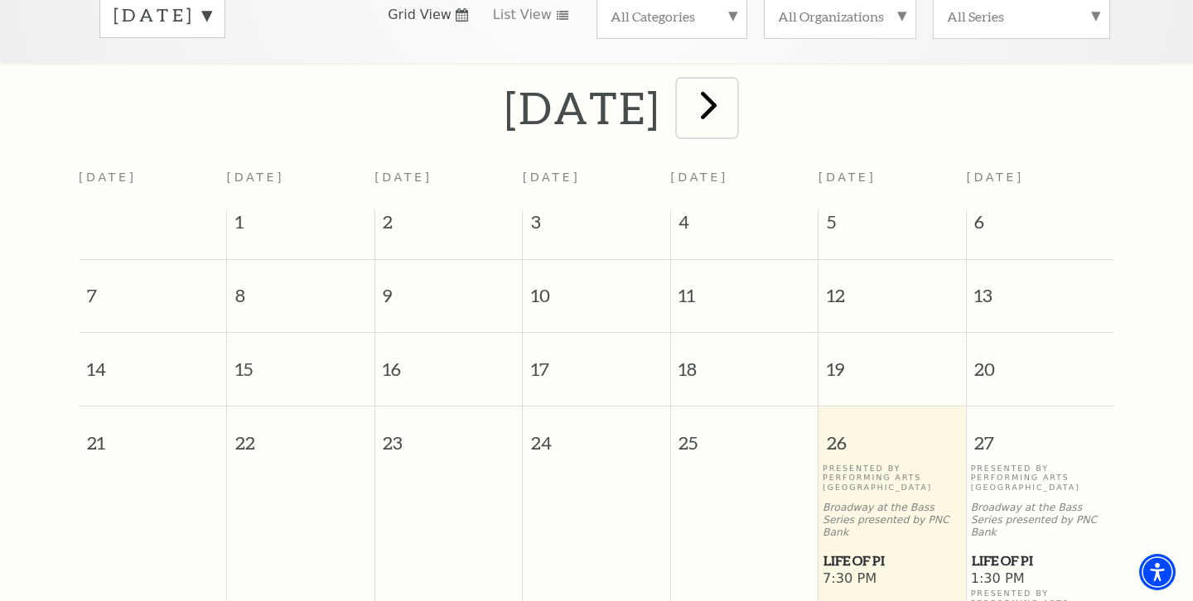
click at [732, 91] on span "next" at bounding box center [708, 104] width 47 height 47
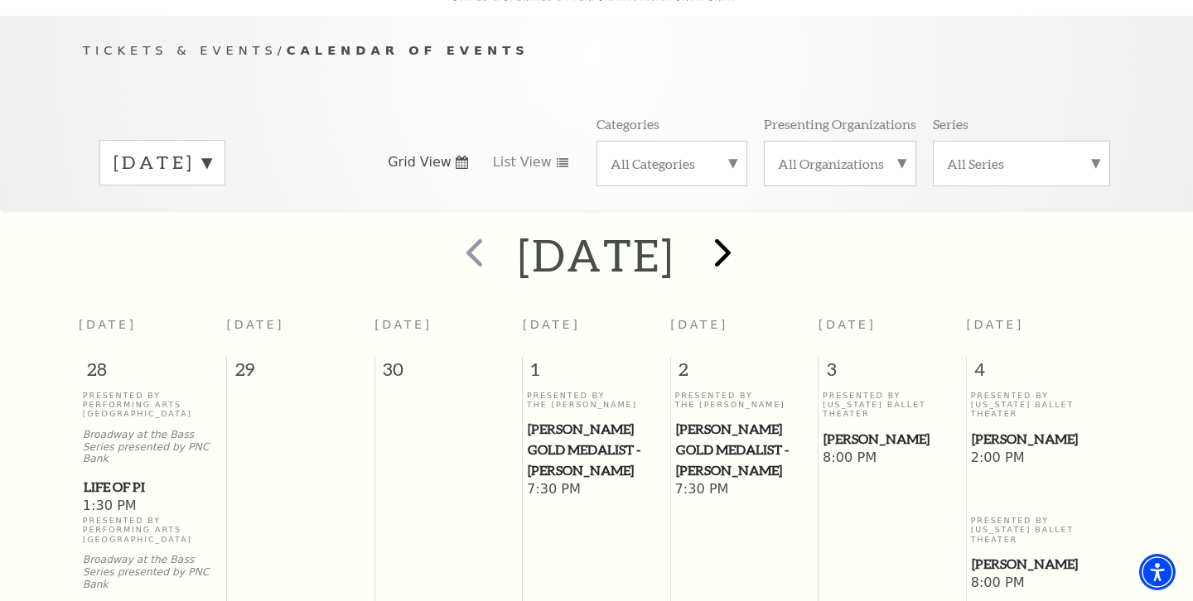
scroll to position [147, 0]
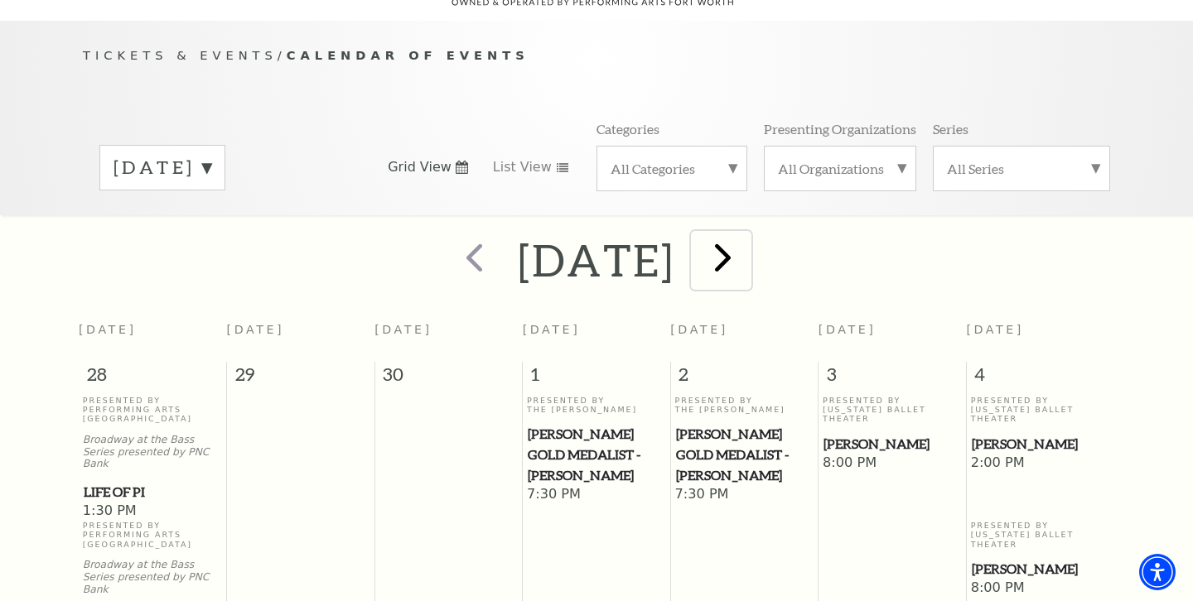
click at [746, 244] on span "next" at bounding box center [722, 257] width 47 height 47
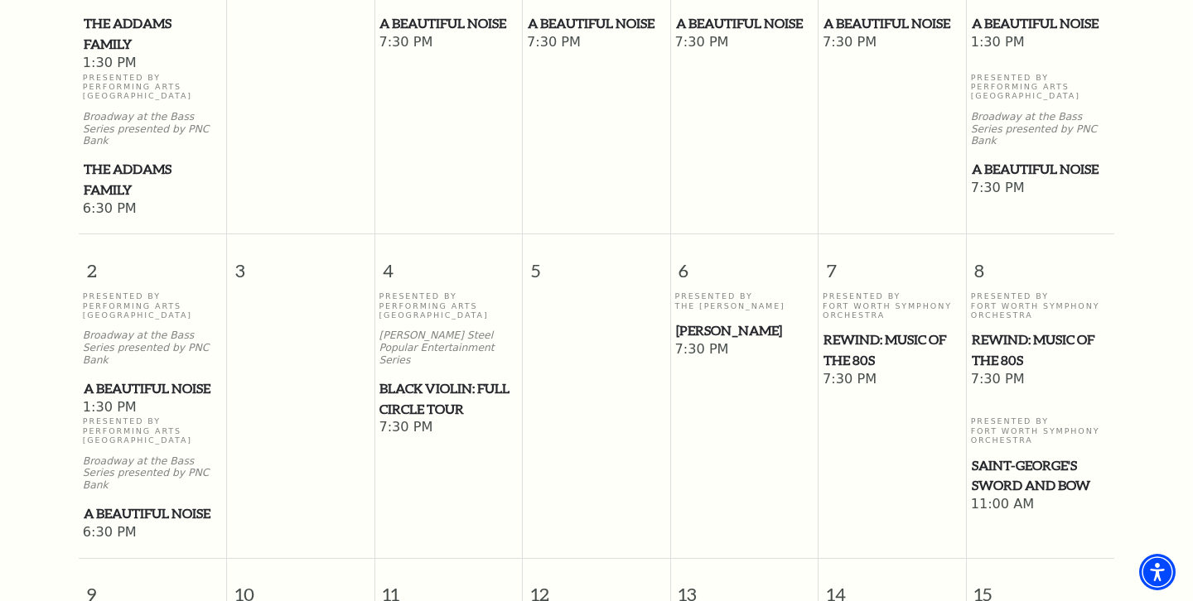
scroll to position [620, 0]
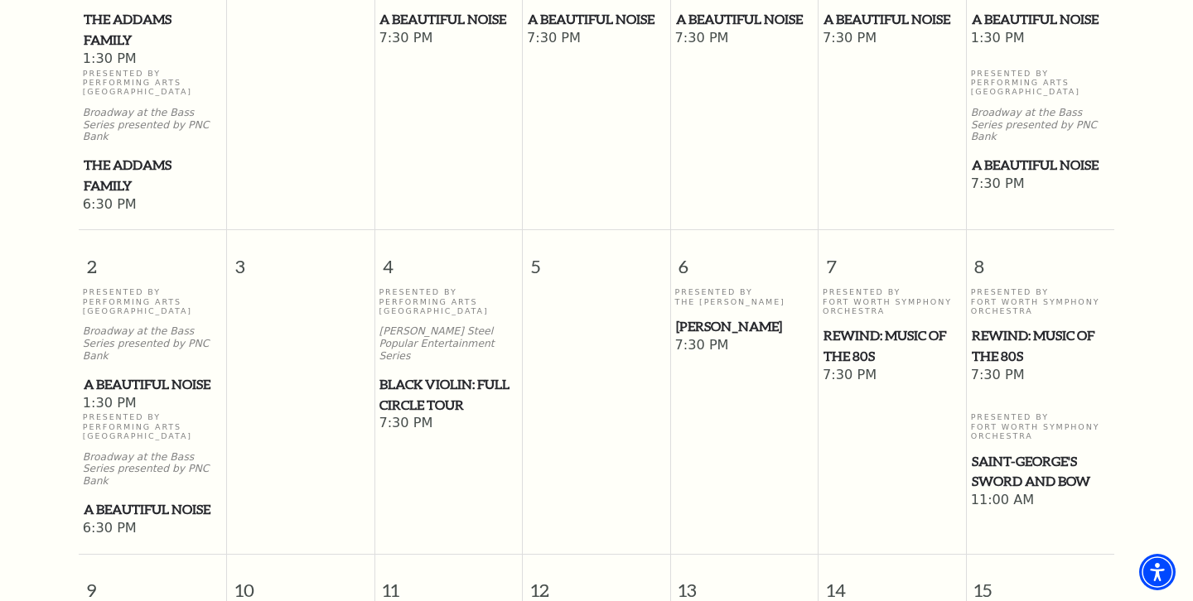
click at [749, 316] on span "Beatrice Rana" at bounding box center [744, 326] width 137 height 21
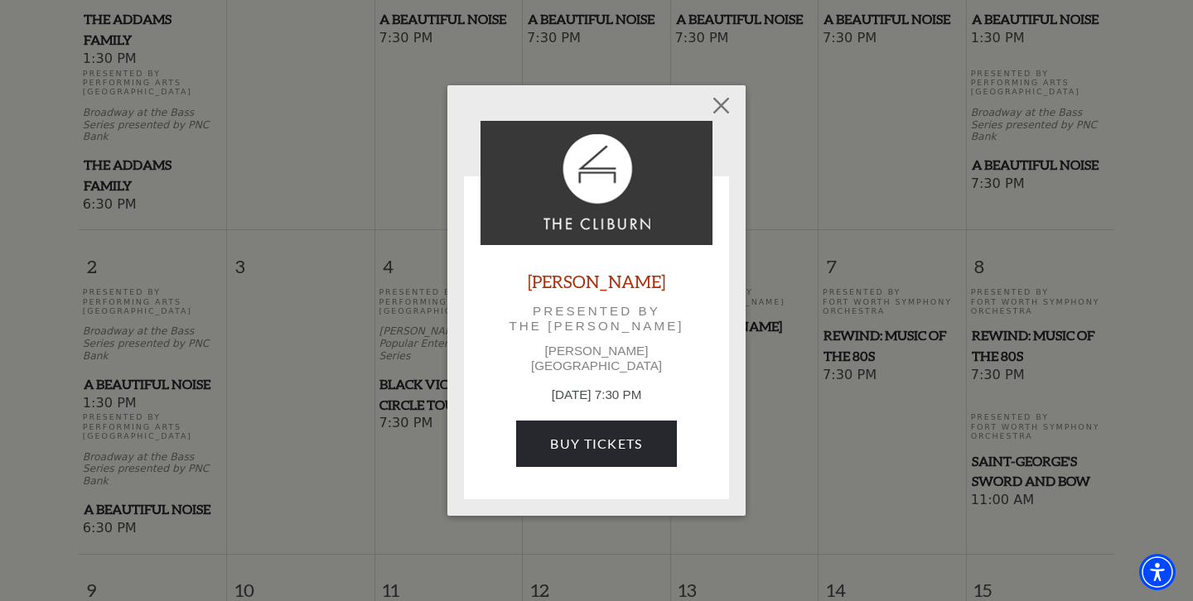
click at [603, 359] on p "Kimbell Art Museum" at bounding box center [596, 359] width 232 height 30
click at [561, 287] on link "[PERSON_NAME]" at bounding box center [596, 281] width 137 height 22
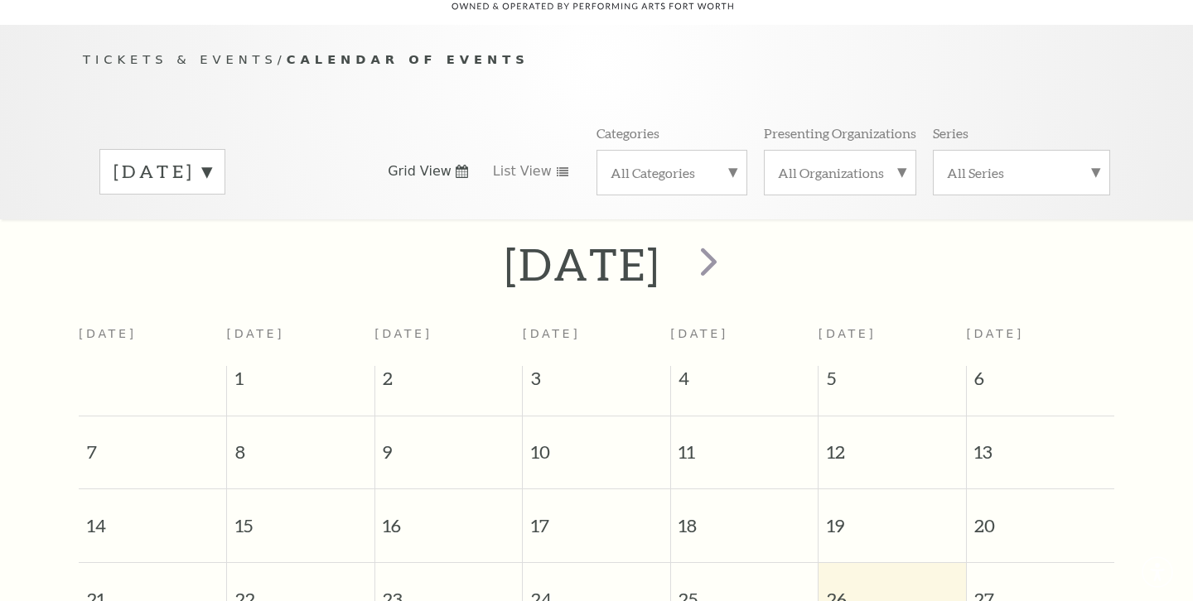
scroll to position [147, 0]
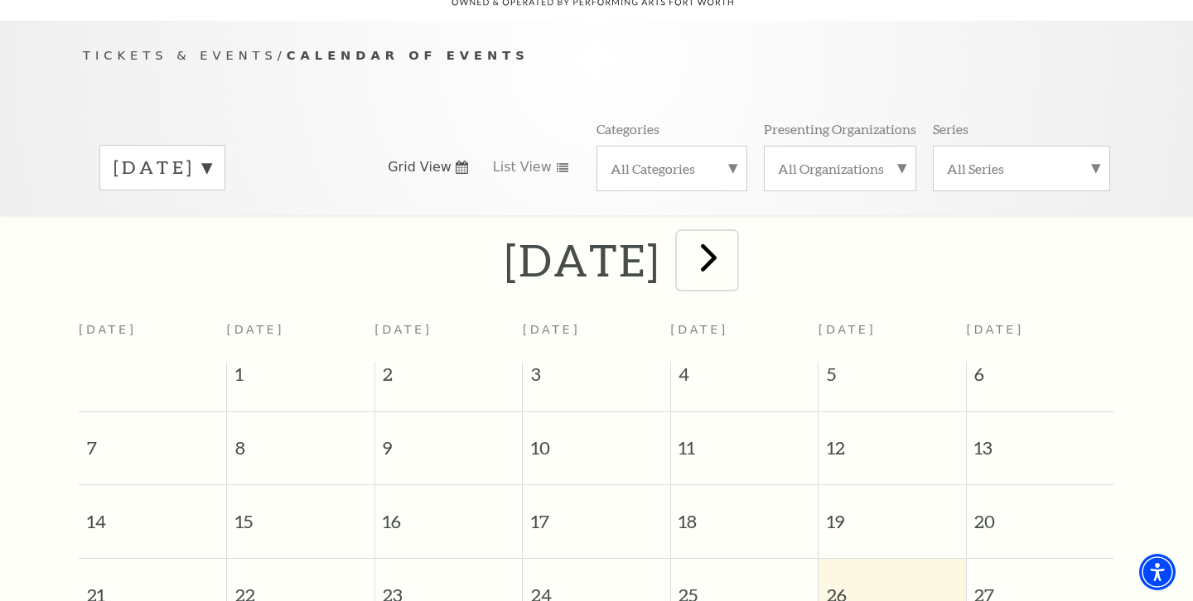
click at [732, 234] on span "next" at bounding box center [708, 257] width 47 height 47
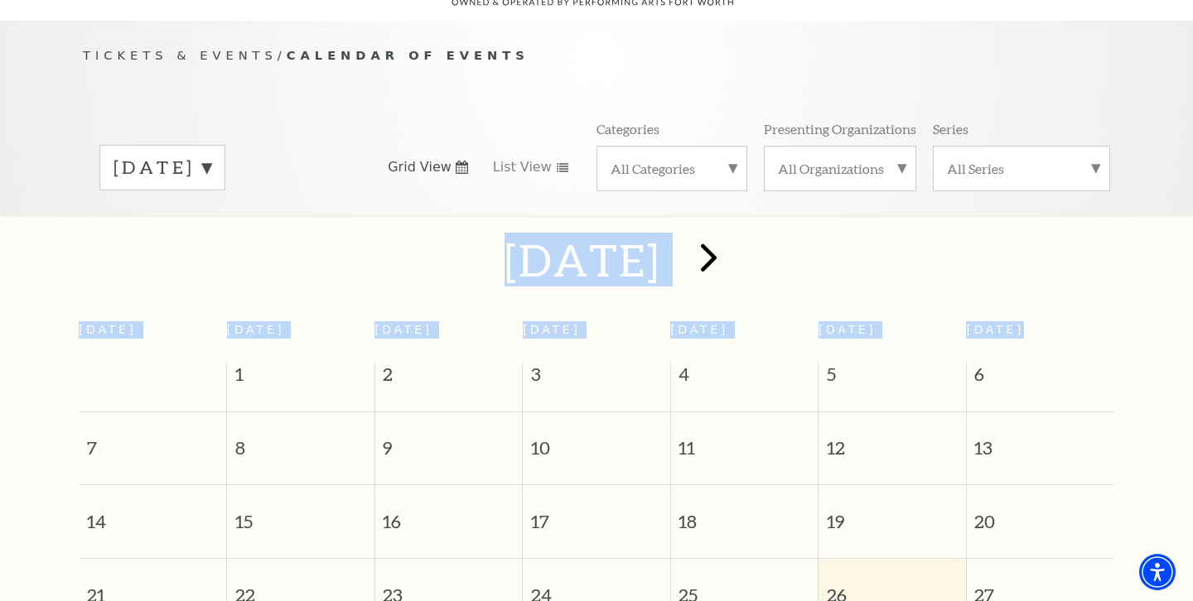
click at [0, 0] on div at bounding box center [0, 0] width 0 height 0
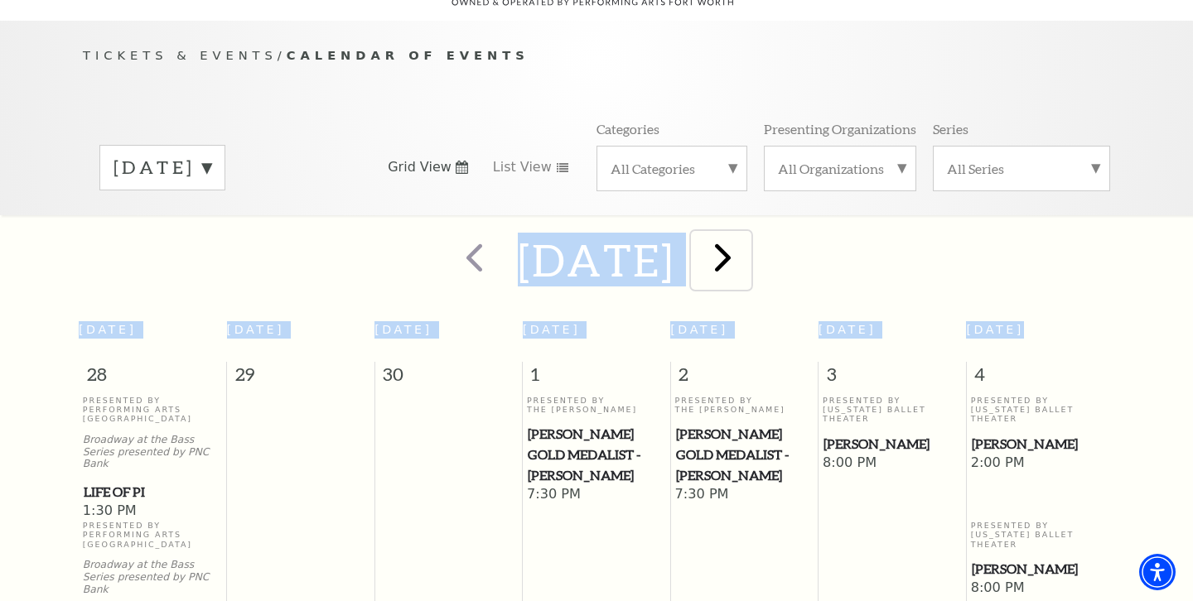
click at [746, 234] on span "next" at bounding box center [722, 257] width 47 height 47
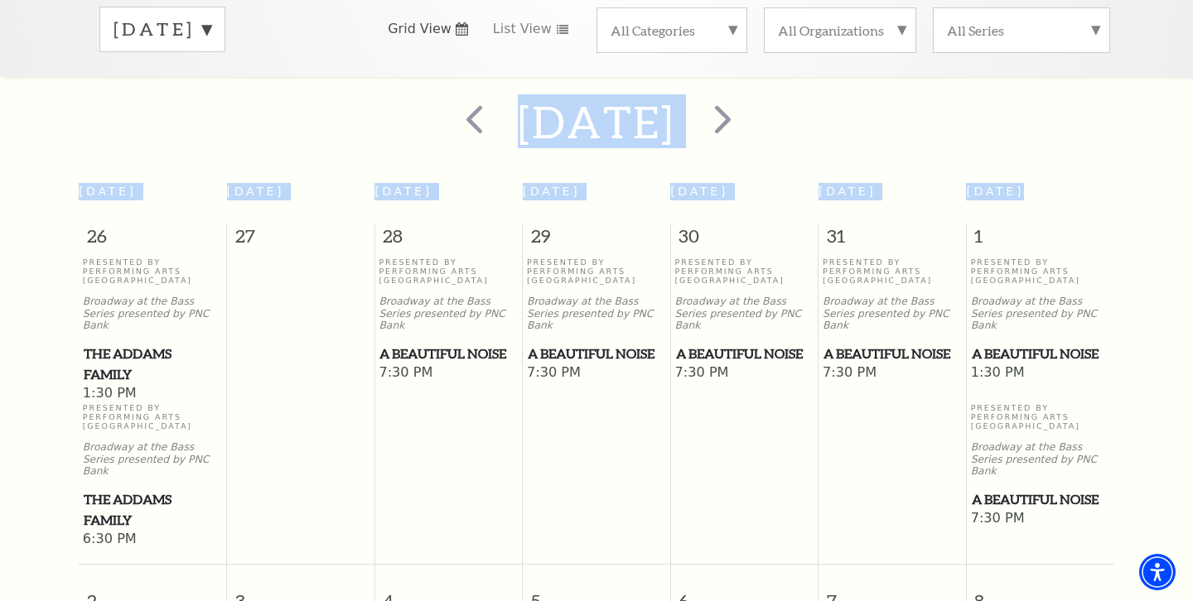
scroll to position [598, 0]
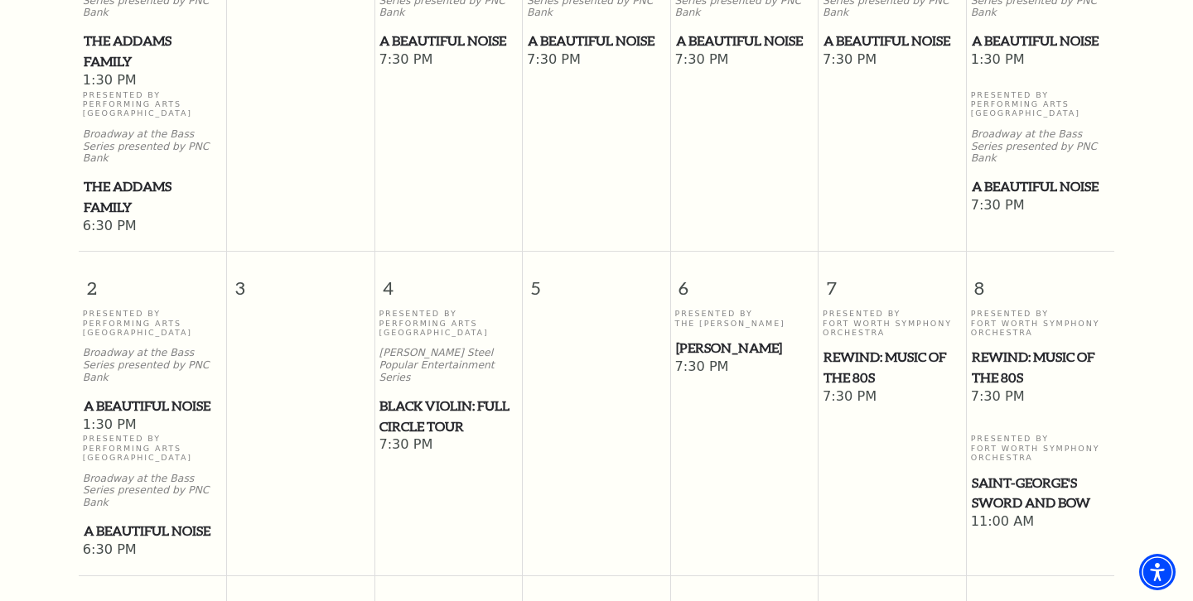
click at [715, 338] on span "[PERSON_NAME]" at bounding box center [744, 348] width 137 height 21
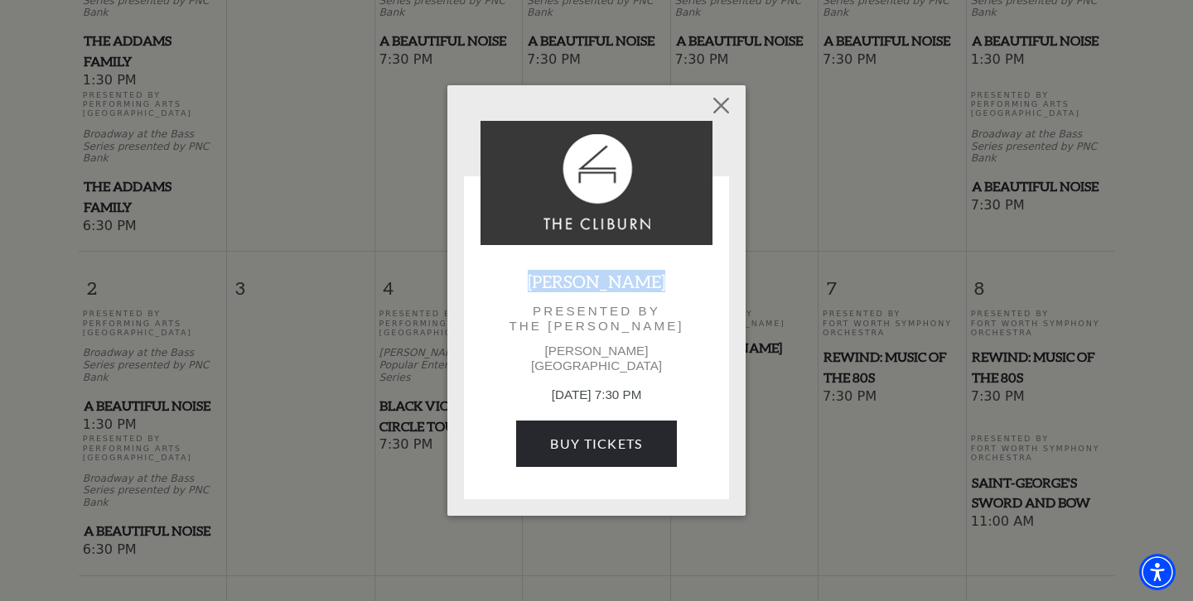
drag, startPoint x: 535, startPoint y: 286, endPoint x: 660, endPoint y: 279, distance: 125.2
click at [660, 279] on div "[PERSON_NAME] Presented by The [PERSON_NAME] Art Museum [DATE] 7:30 PM Buy Tick…" at bounding box center [596, 302] width 232 height 362
copy link "[PERSON_NAME]"
